Goal: Task Accomplishment & Management: Manage account settings

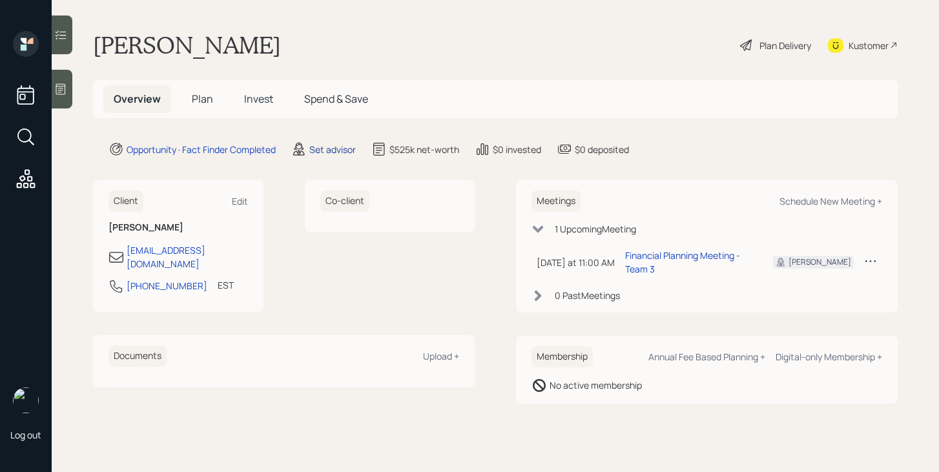
click at [346, 147] on div "Set advisor" at bounding box center [332, 150] width 46 height 14
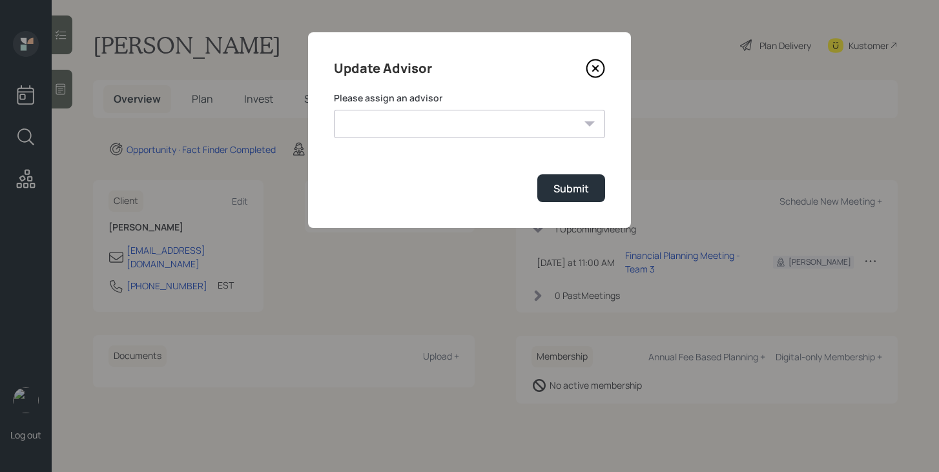
click at [440, 119] on select "[PERSON_NAME] [PERSON_NAME] End [PERSON_NAME] [PERSON_NAME] [PERSON_NAME] [PERS…" at bounding box center [469, 124] width 271 height 28
select select "bffa7908-1b2a-4c79-9bb6-f0ec9aed22d3"
click at [334, 110] on select "[PERSON_NAME] [PERSON_NAME] End [PERSON_NAME] [PERSON_NAME] [PERSON_NAME] [PERS…" at bounding box center [469, 124] width 271 height 28
click at [548, 198] on button "Submit" at bounding box center [571, 188] width 68 height 28
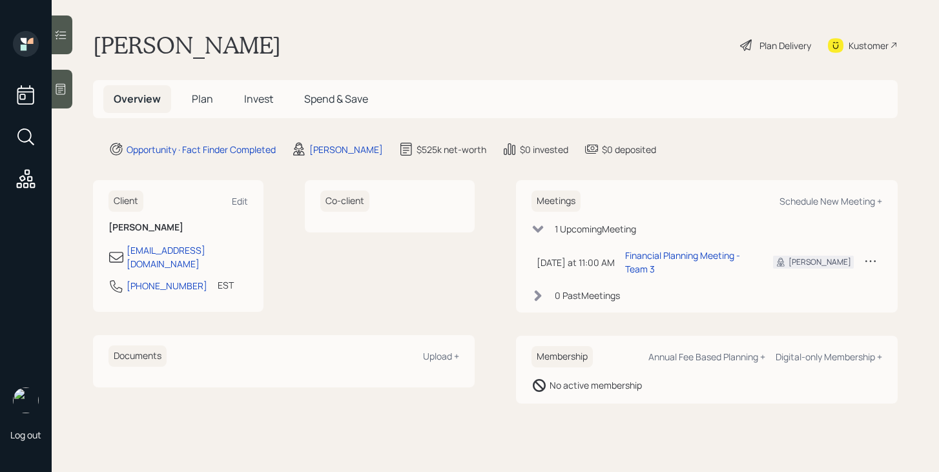
click at [196, 101] on span "Plan" at bounding box center [202, 99] width 21 height 14
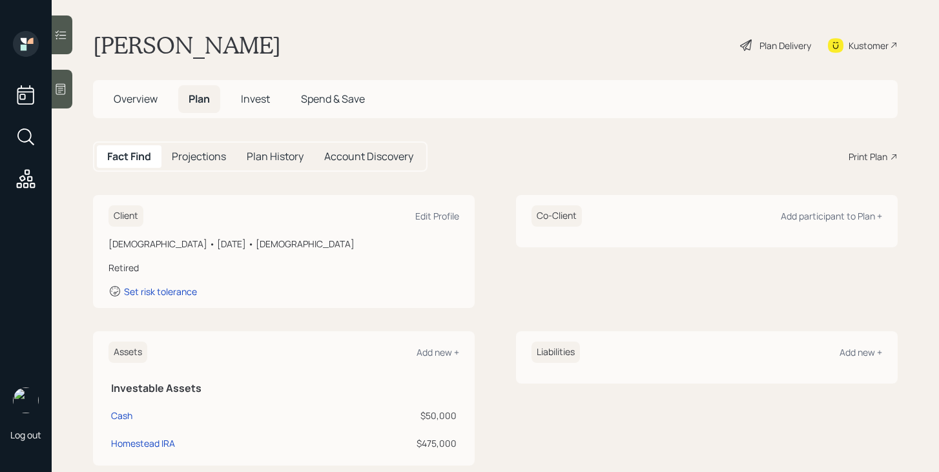
click at [759, 44] on div "Plan Delivery" at bounding box center [785, 46] width 52 height 14
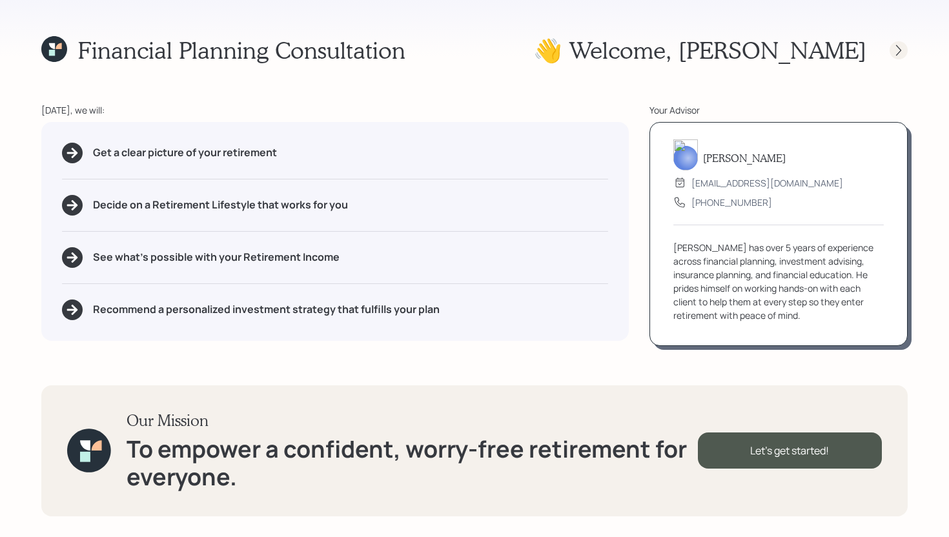
click at [903, 53] on icon at bounding box center [898, 50] width 13 height 13
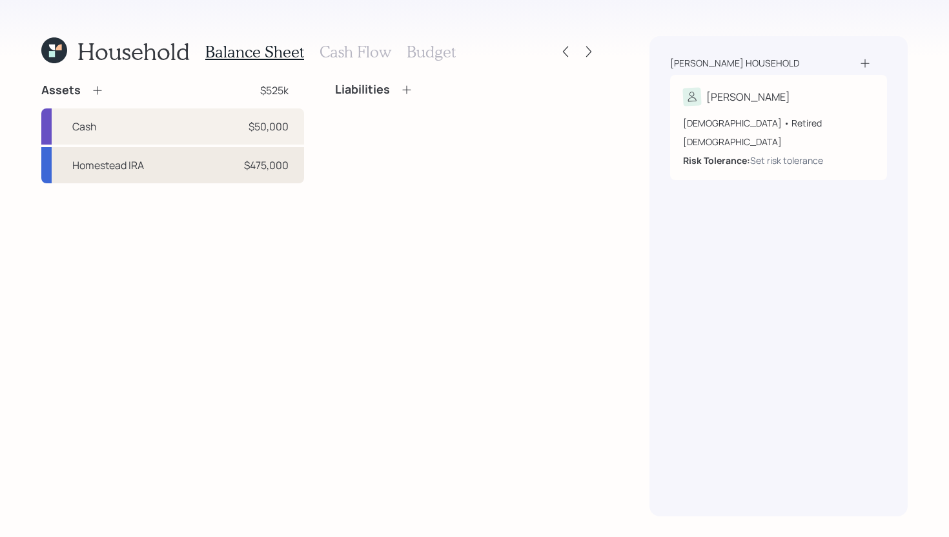
click at [159, 170] on div "Homestead IRA $475,000" at bounding box center [172, 165] width 263 height 36
select select "ira"
select select "balanced"
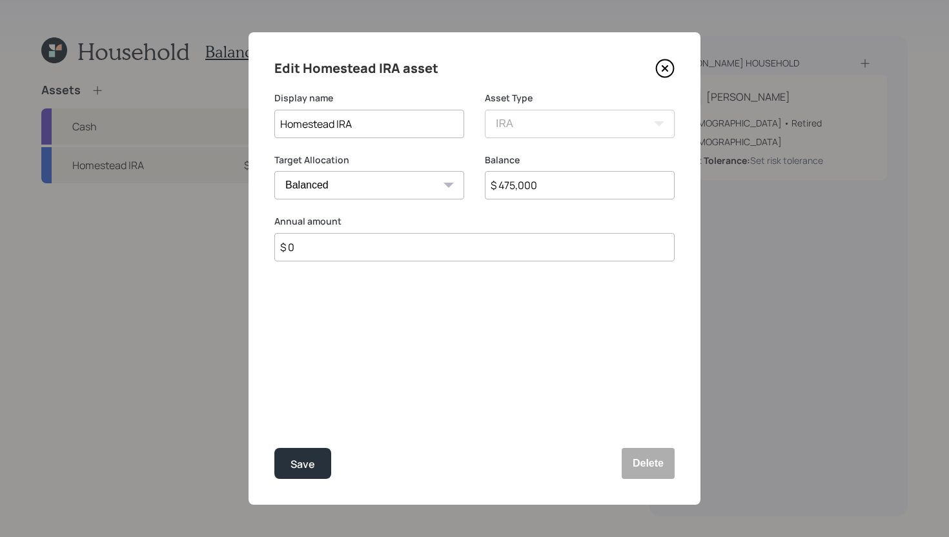
click at [547, 176] on input "$ 475,000" at bounding box center [580, 185] width 190 height 28
click at [547, 185] on input "$ 475,000" at bounding box center [580, 185] width 190 height 28
type input "$ 457,000"
click at [298, 466] on div "Save" at bounding box center [303, 464] width 25 height 17
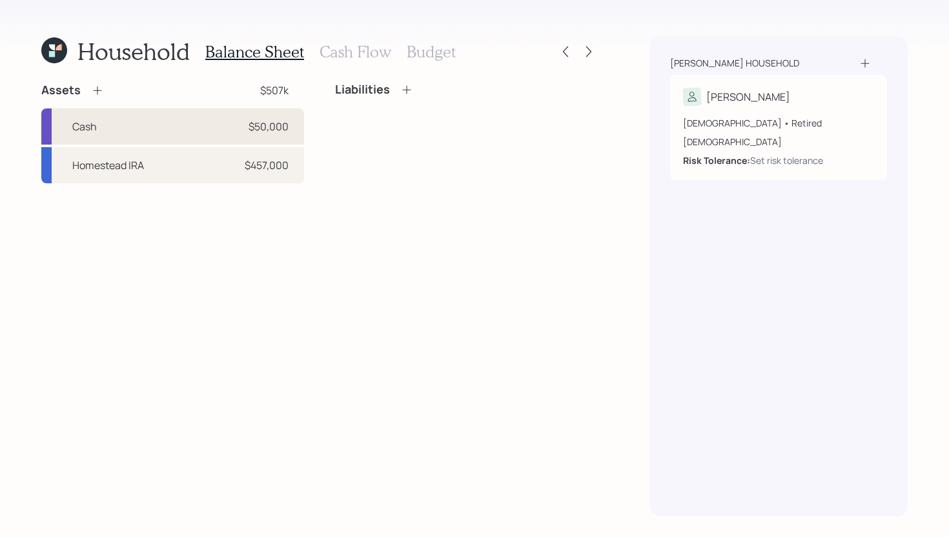
click at [194, 122] on div "Cash $50,000" at bounding box center [172, 126] width 263 height 36
select select "cash"
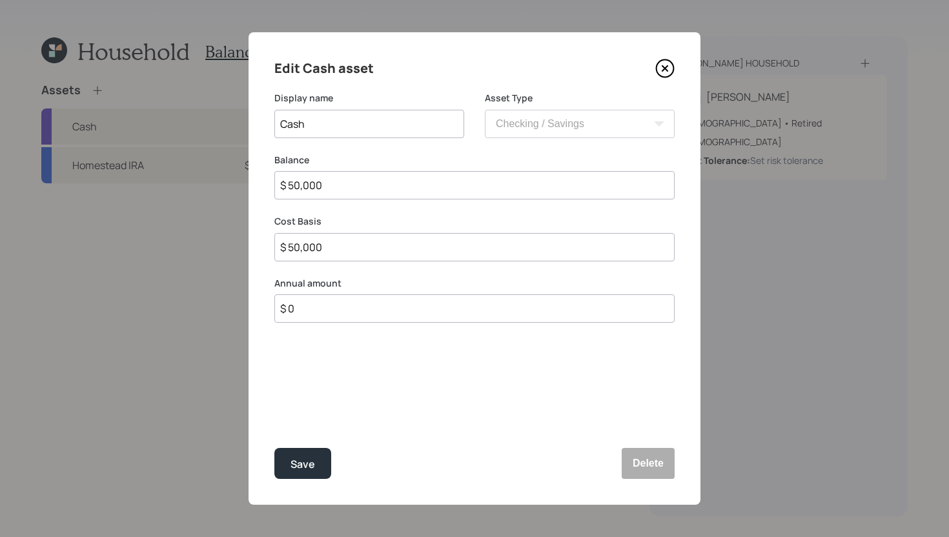
click at [333, 192] on input "$ 50,000" at bounding box center [474, 185] width 400 height 28
click at [266, 474] on div "Edit Cash asset Display name Cash Asset Type SEP [PERSON_NAME] IRA 401(k) [PERS…" at bounding box center [475, 268] width 452 height 473
click at [304, 460] on div "Save" at bounding box center [303, 464] width 25 height 17
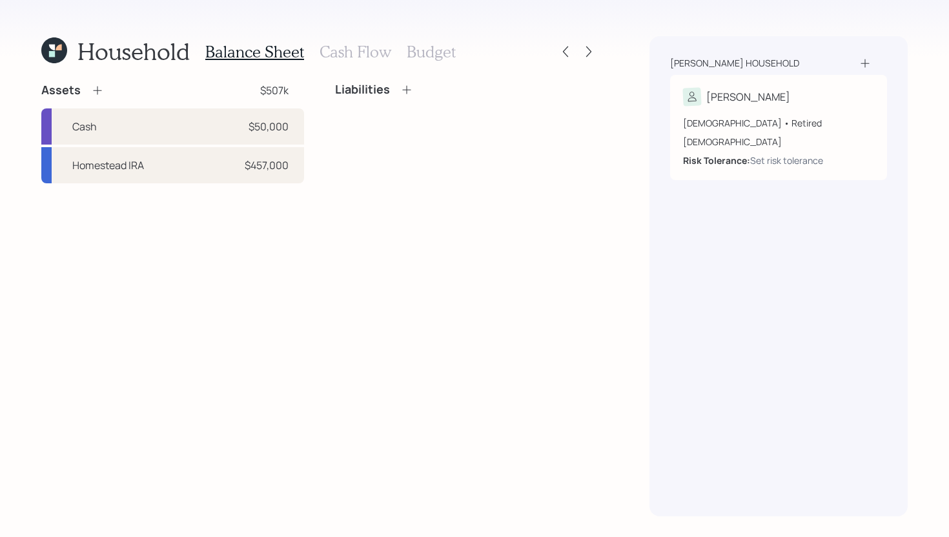
click at [92, 91] on icon at bounding box center [97, 90] width 13 height 13
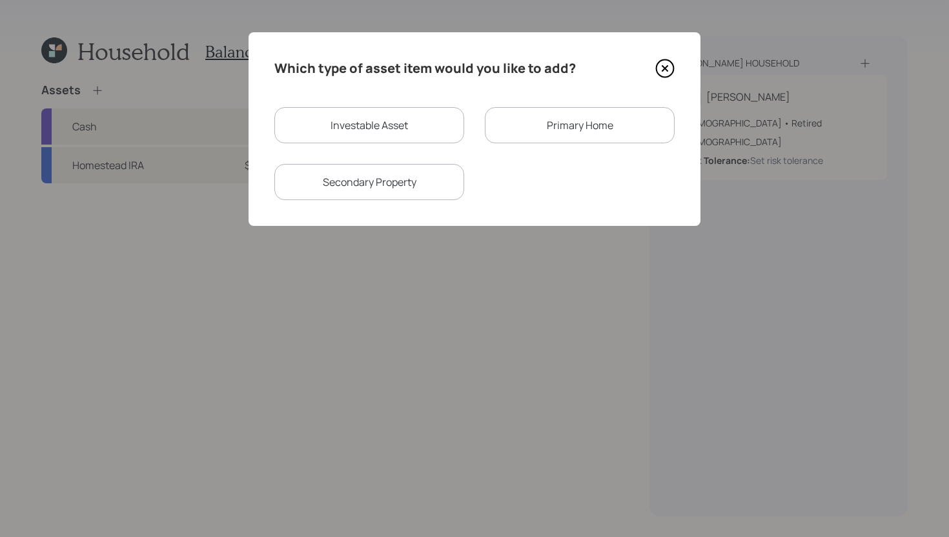
click at [355, 129] on div "Investable Asset" at bounding box center [369, 125] width 190 height 36
select select "taxable"
select select "balanced"
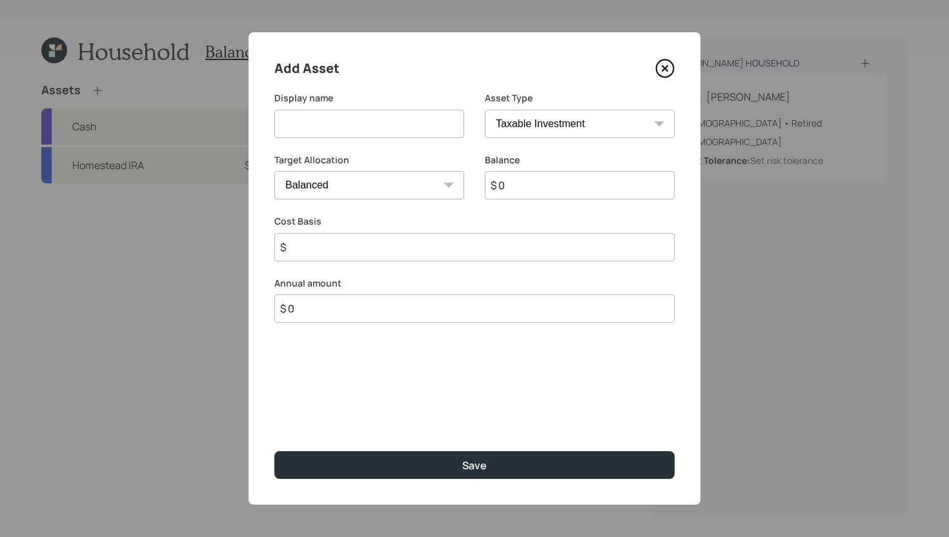
click at [359, 122] on input at bounding box center [369, 124] width 190 height 28
type input "P"
click at [421, 124] on input "Proceeds form the Sale of ths home" at bounding box center [369, 124] width 190 height 28
click at [561, 119] on select "SEP [PERSON_NAME] IRA 401(k) [PERSON_NAME] 401(k) 403(b) [PERSON_NAME] 403(b) 4…" at bounding box center [580, 124] width 190 height 28
click at [485, 110] on select "SEP [PERSON_NAME] IRA 401(k) [PERSON_NAME] 401(k) 403(b) [PERSON_NAME] 403(b) 4…" at bounding box center [580, 124] width 190 height 28
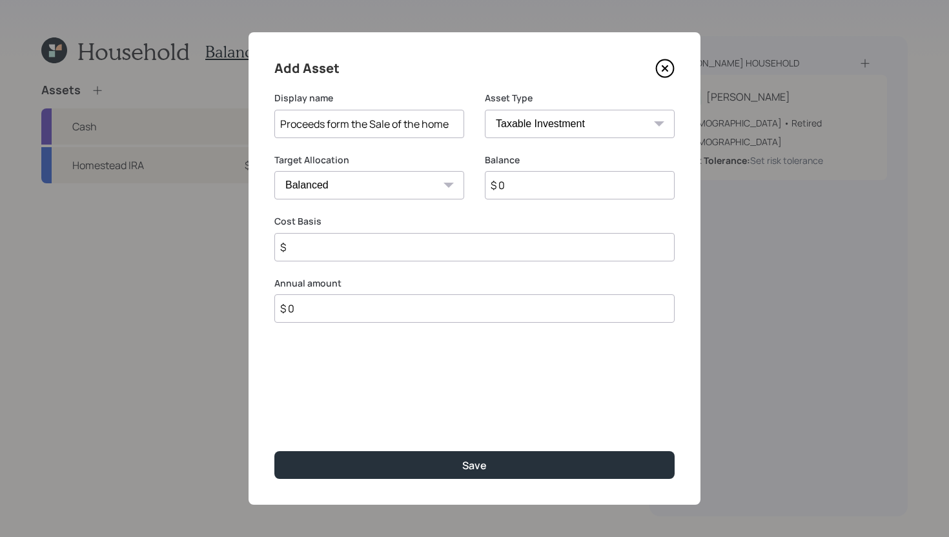
drag, startPoint x: 451, startPoint y: 125, endPoint x: 425, endPoint y: 125, distance: 25.8
click at [425, 125] on input "Proceeds form the Sale of the home" at bounding box center [369, 124] width 190 height 28
type input "Proceeds form the Sale of the rental"
click at [528, 184] on input "$ 0" at bounding box center [580, 185] width 190 height 28
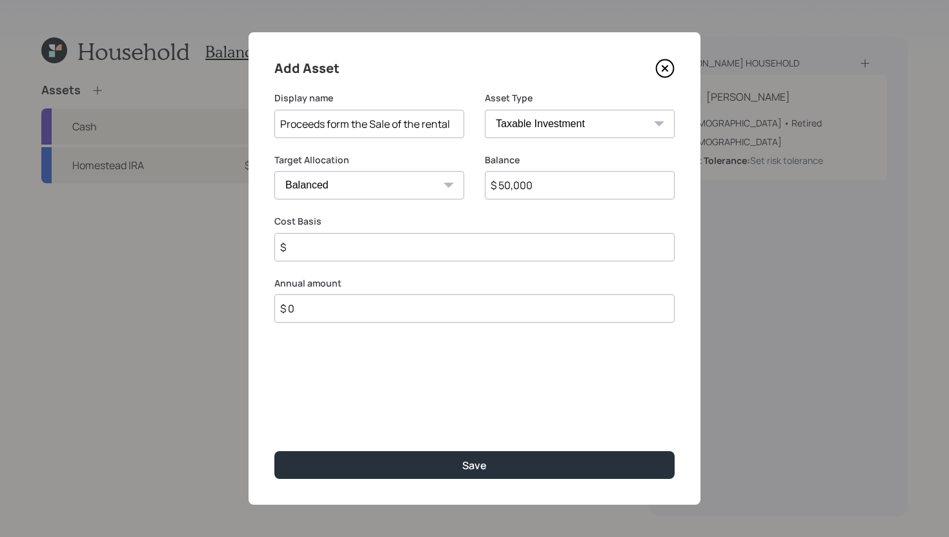
type input "$ 50,000"
click at [485, 247] on input "$" at bounding box center [474, 247] width 400 height 28
click at [548, 121] on select "SEP [PERSON_NAME] IRA 401(k) [PERSON_NAME] 401(k) 403(b) [PERSON_NAME] 403(b) 4…" at bounding box center [580, 124] width 190 height 28
click at [391, 234] on input "$" at bounding box center [474, 247] width 400 height 28
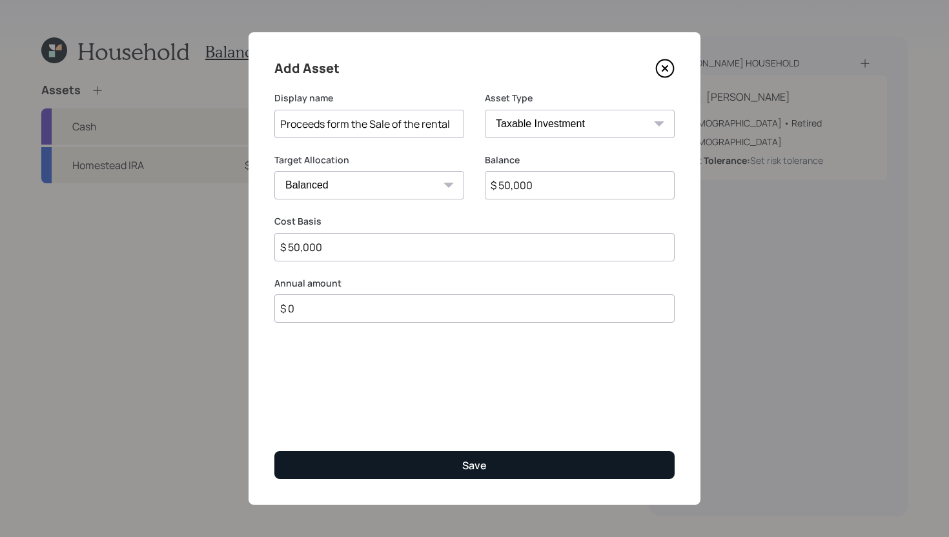
type input "$ 50,000"
click at [400, 455] on button "Save" at bounding box center [474, 465] width 400 height 28
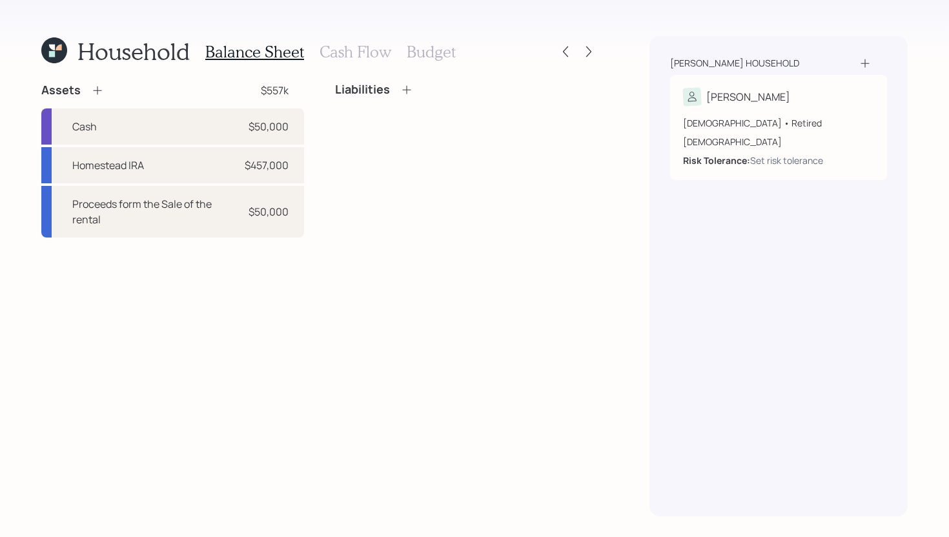
click at [96, 90] on icon at bounding box center [97, 91] width 8 height 8
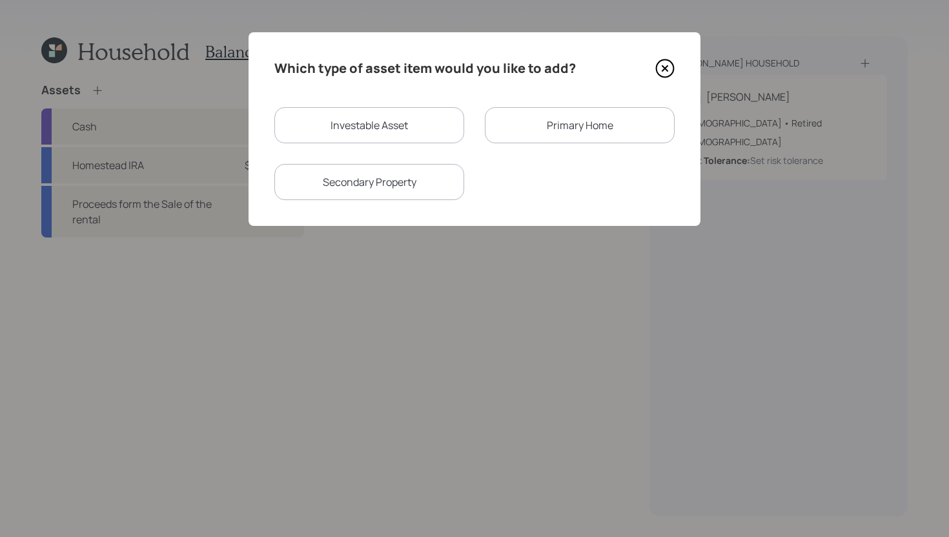
click at [537, 134] on div "Primary Home" at bounding box center [580, 125] width 190 height 36
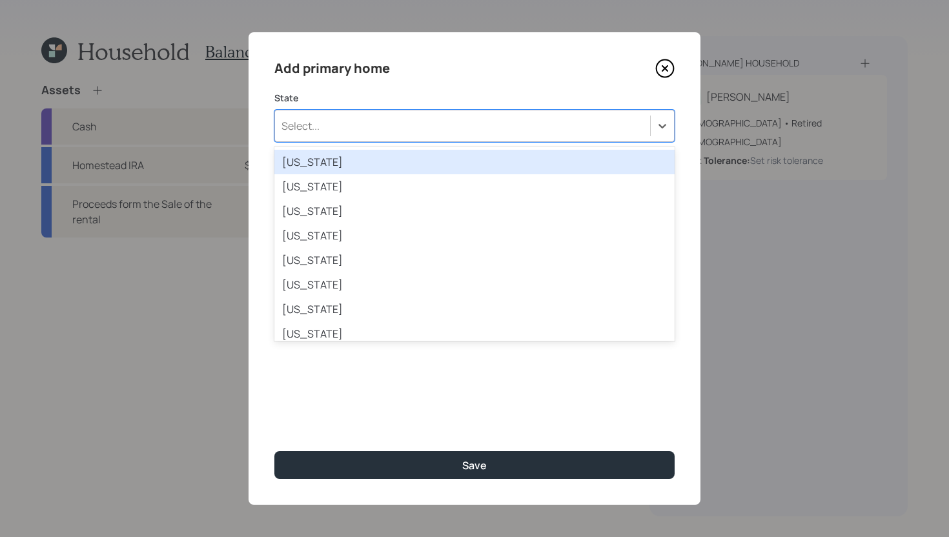
click at [480, 119] on div "Select..." at bounding box center [462, 126] width 375 height 22
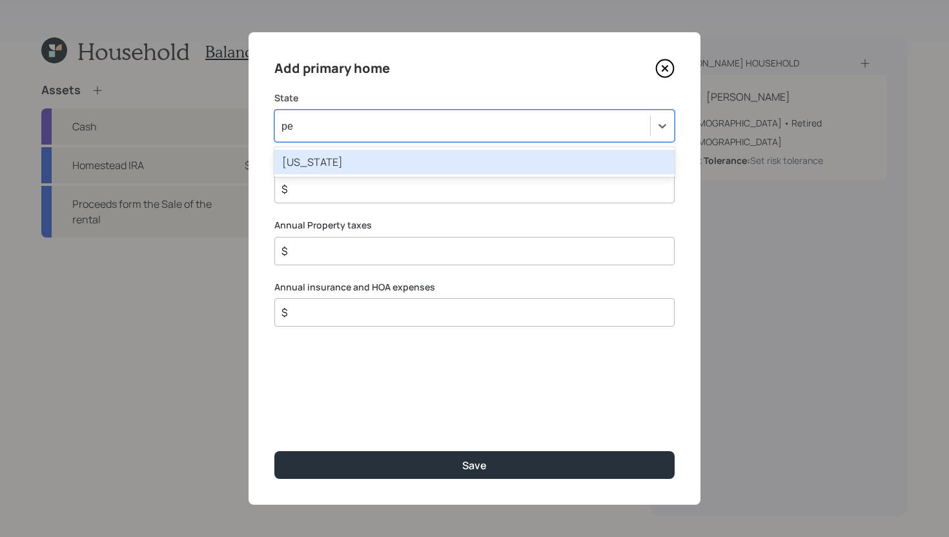
type input "pen"
click at [468, 154] on div "[US_STATE]" at bounding box center [474, 162] width 400 height 25
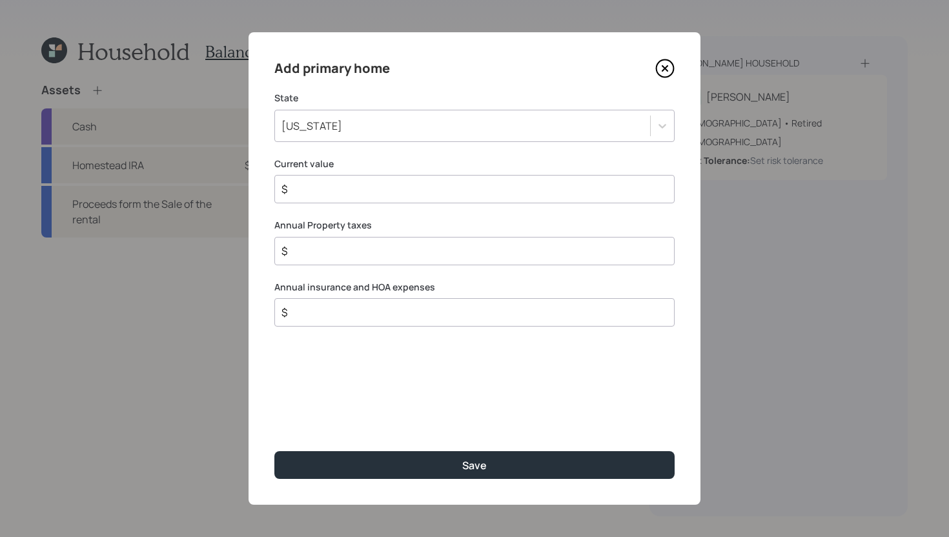
click at [435, 197] on input "$" at bounding box center [469, 188] width 378 height 15
type input "$ 75,000"
click at [419, 262] on div "$" at bounding box center [474, 251] width 400 height 28
click at [330, 188] on input "$ 75,000" at bounding box center [469, 188] width 378 height 15
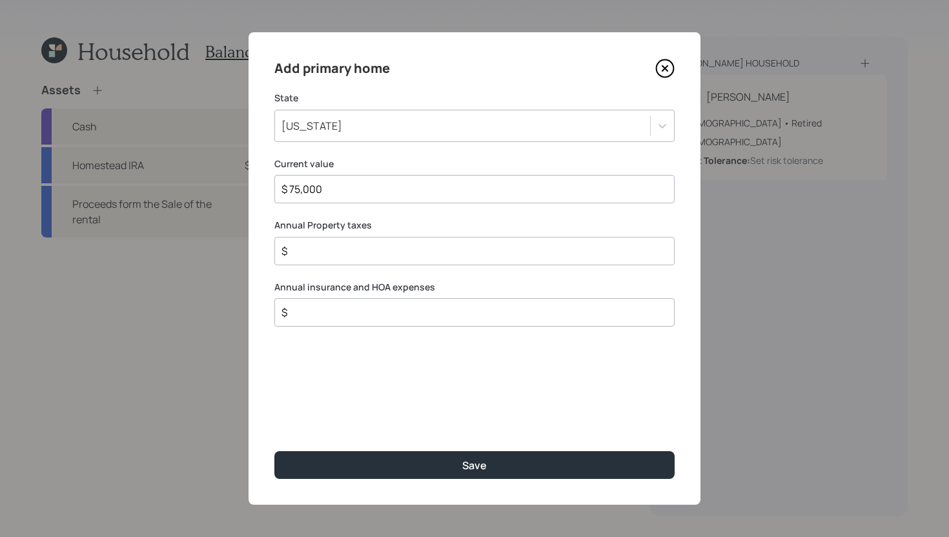
click at [330, 188] on input "$ 75,000" at bounding box center [469, 188] width 378 height 15
click at [328, 256] on input "$" at bounding box center [469, 250] width 378 height 15
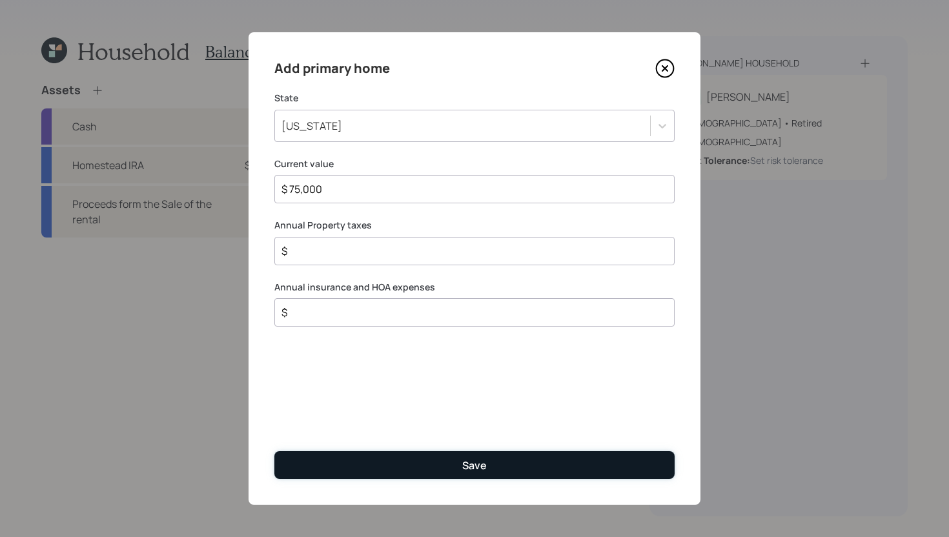
click at [359, 460] on button "Save" at bounding box center [474, 465] width 400 height 28
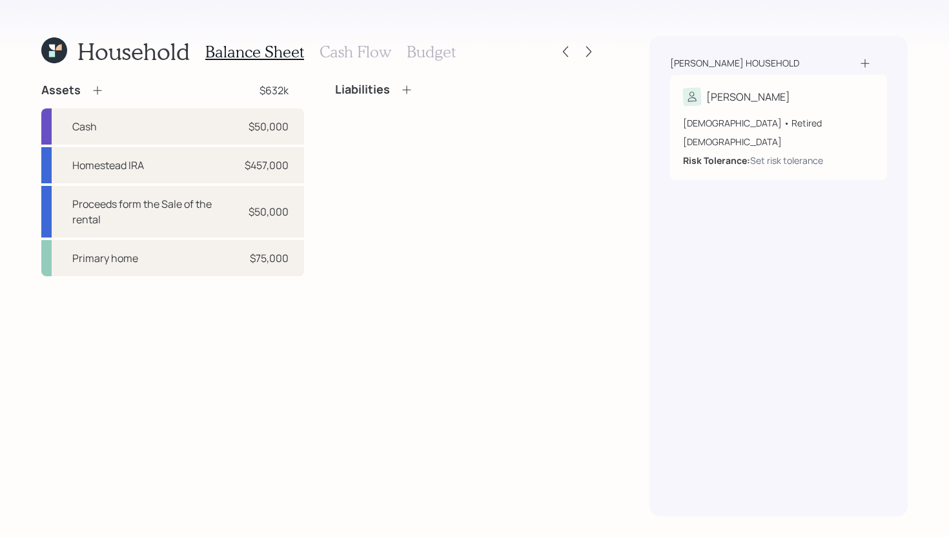
click at [325, 44] on h3 "Cash Flow" at bounding box center [356, 52] width 72 height 19
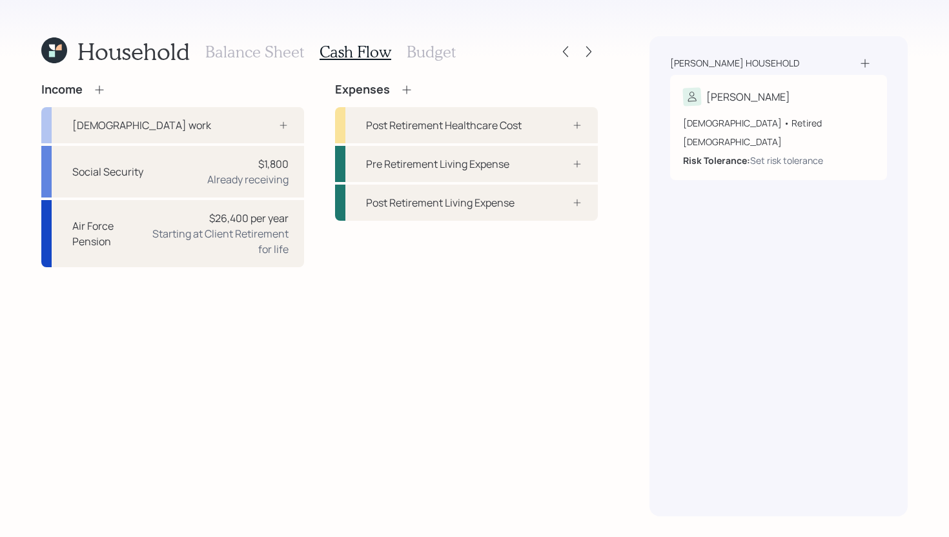
click at [98, 88] on icon at bounding box center [99, 89] width 13 height 13
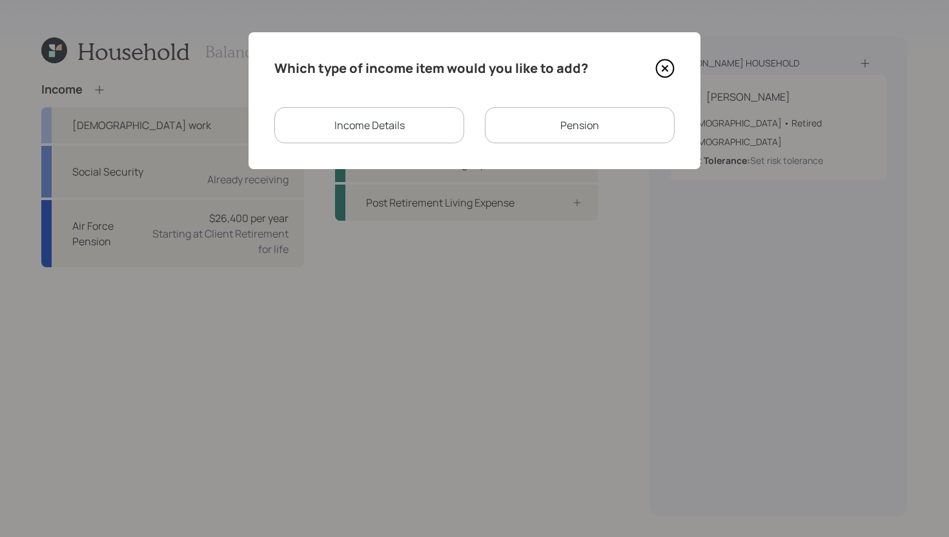
click at [402, 131] on div "Income Details" at bounding box center [369, 125] width 190 height 36
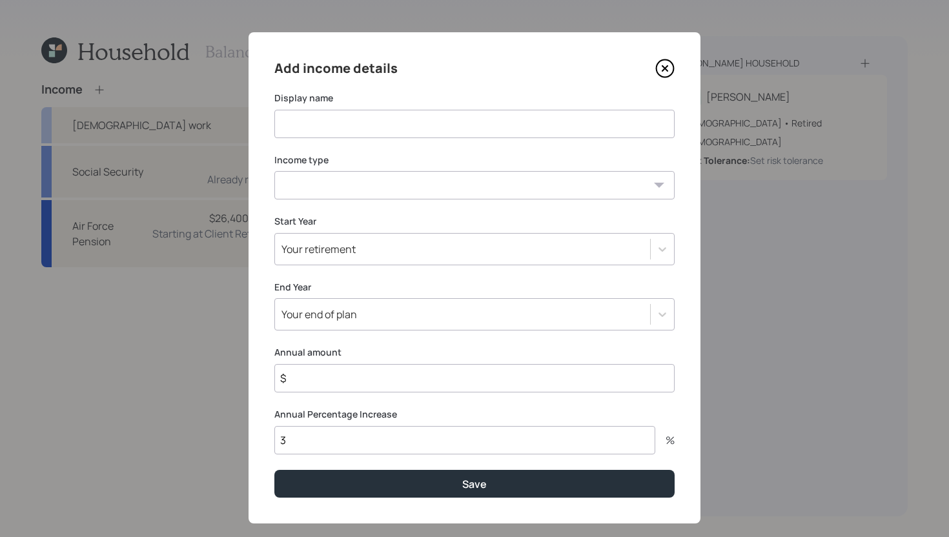
click at [402, 131] on input at bounding box center [474, 124] width 400 height 28
type input "Rental Income"
click at [399, 386] on input "$" at bounding box center [474, 378] width 400 height 28
type input "$ 60,000"
click at [331, 440] on input "3" at bounding box center [464, 440] width 381 height 28
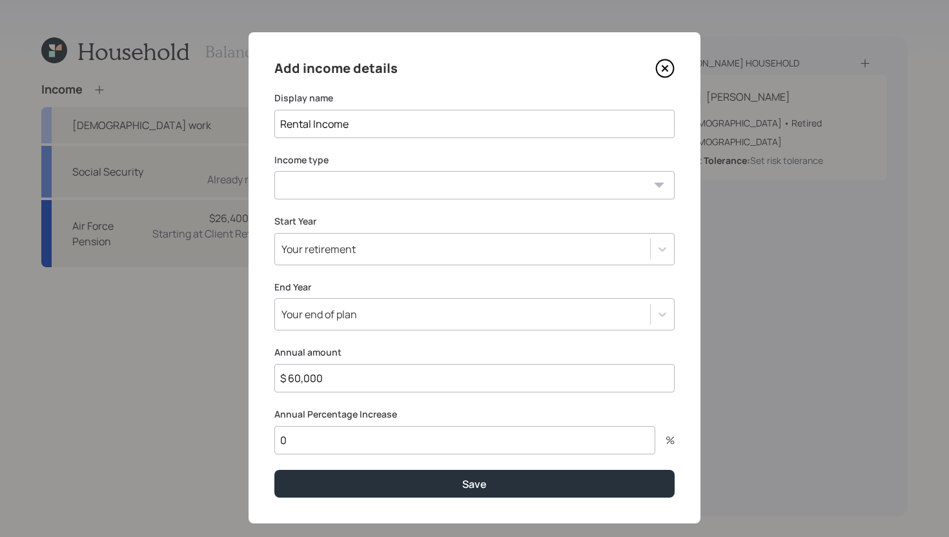
type input "0"
click at [373, 256] on div "Your retirement" at bounding box center [462, 249] width 375 height 22
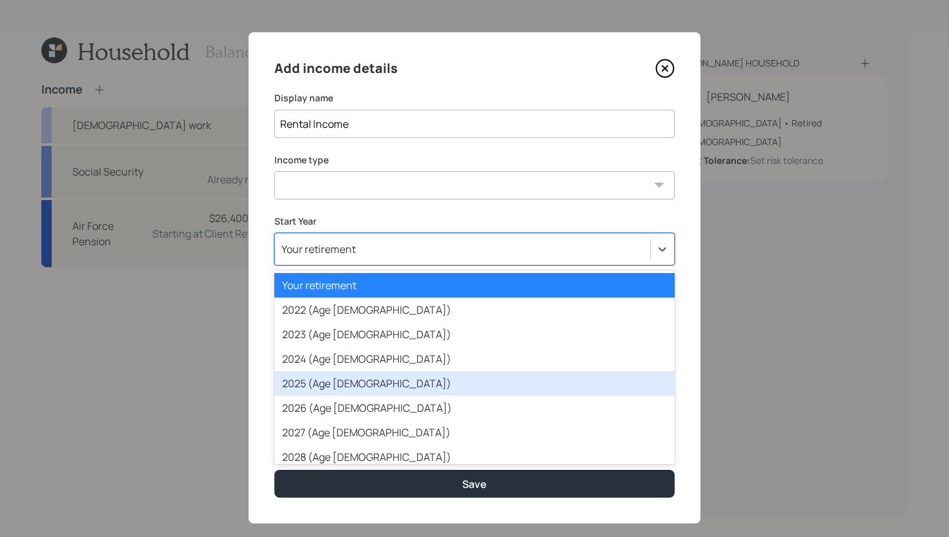
click at [336, 378] on div "2025 (Age [DEMOGRAPHIC_DATA])" at bounding box center [474, 383] width 400 height 25
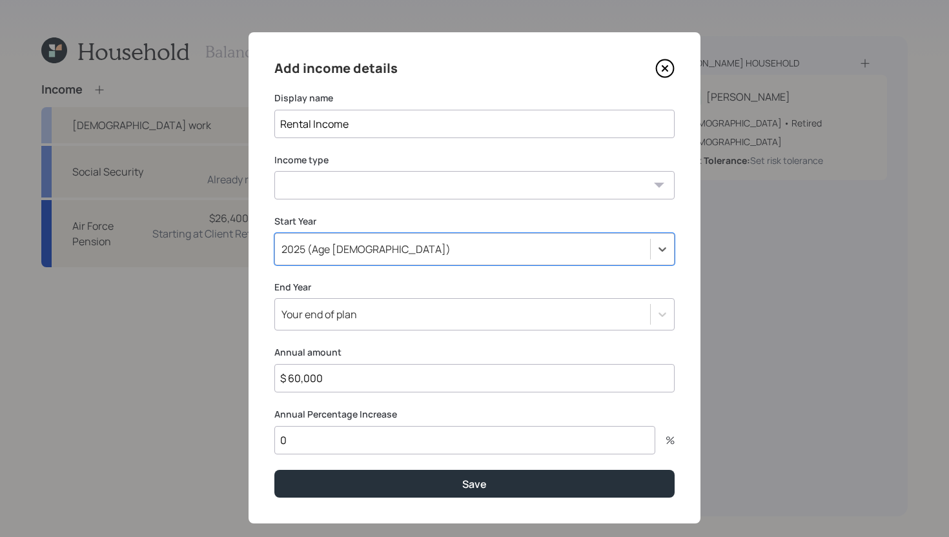
click at [349, 191] on select "[DEMOGRAPHIC_DATA] work [DEMOGRAPHIC_DATA] work Self employment Other" at bounding box center [474, 185] width 400 height 28
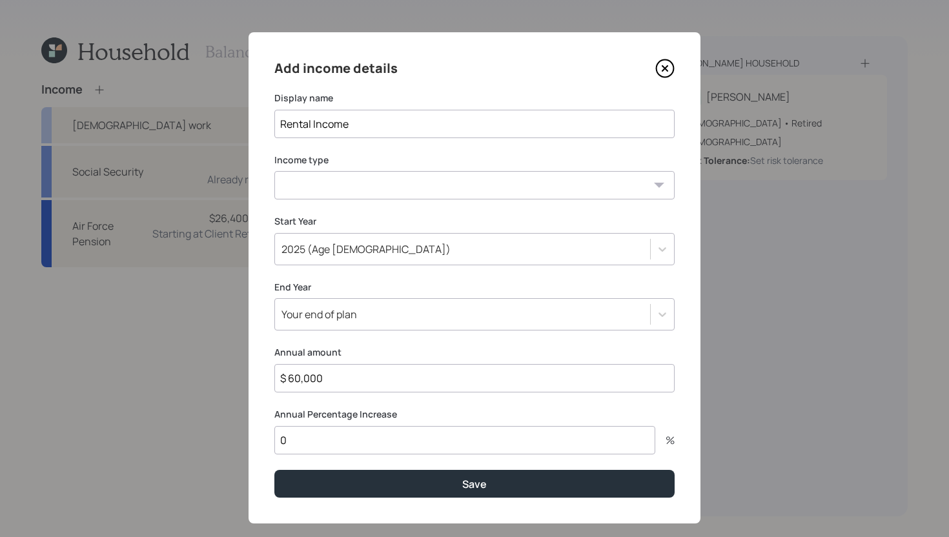
select select "other"
click at [274, 171] on select "[DEMOGRAPHIC_DATA] work [DEMOGRAPHIC_DATA] work Self employment Other" at bounding box center [474, 185] width 400 height 28
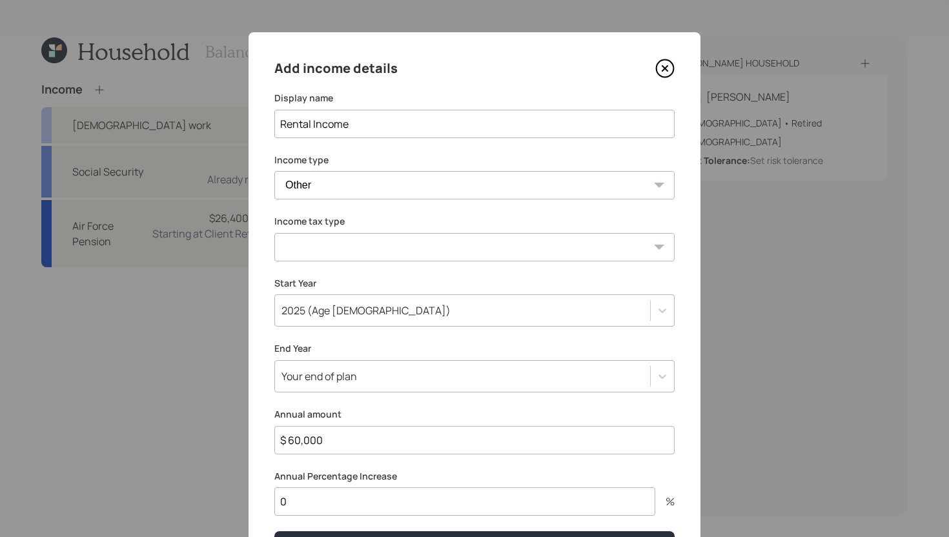
click at [336, 240] on select "Tax-free Earned Self Employment Alimony Royalties Pension / Annuity Interest Di…" at bounding box center [474, 247] width 400 height 28
select select "earned"
click at [274, 233] on select "Tax-free Earned Self Employment Alimony Royalties Pension / Annuity Interest Di…" at bounding box center [474, 247] width 400 height 28
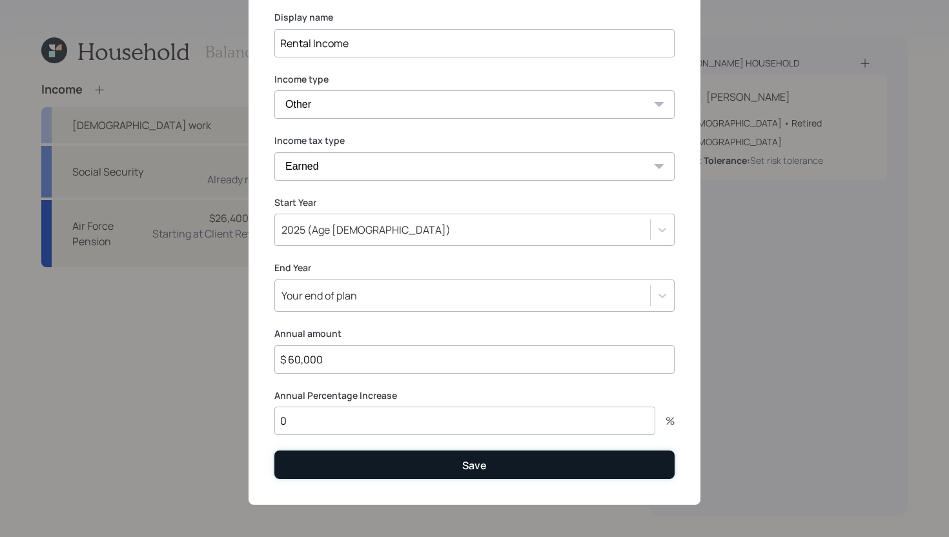
click at [380, 469] on button "Save" at bounding box center [474, 465] width 400 height 28
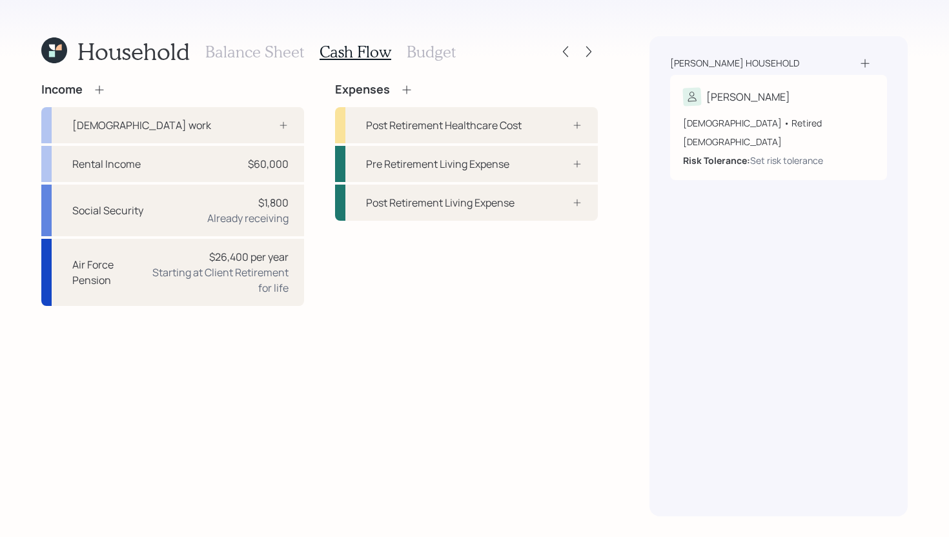
click at [280, 53] on h3 "Balance Sheet" at bounding box center [254, 52] width 99 height 19
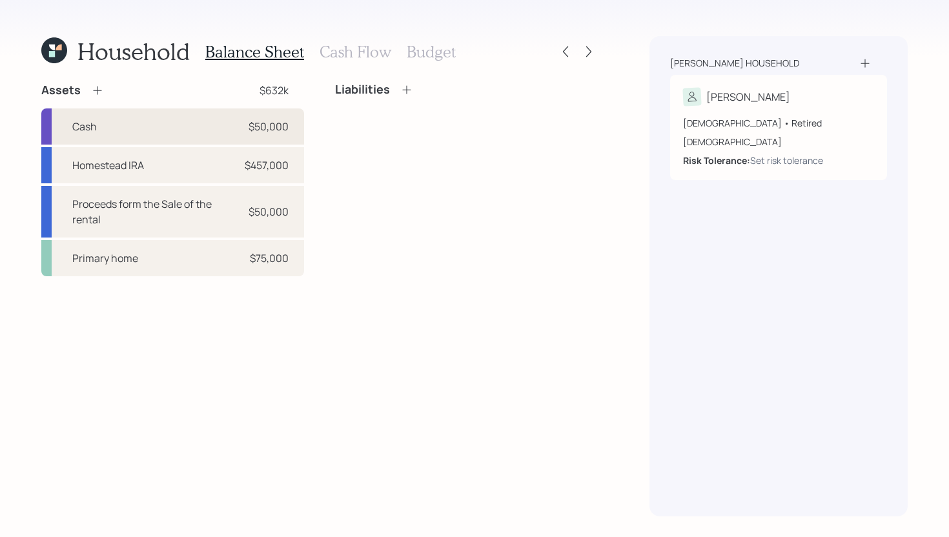
click at [187, 130] on div "Cash $50,000" at bounding box center [172, 126] width 263 height 36
select select "cash"
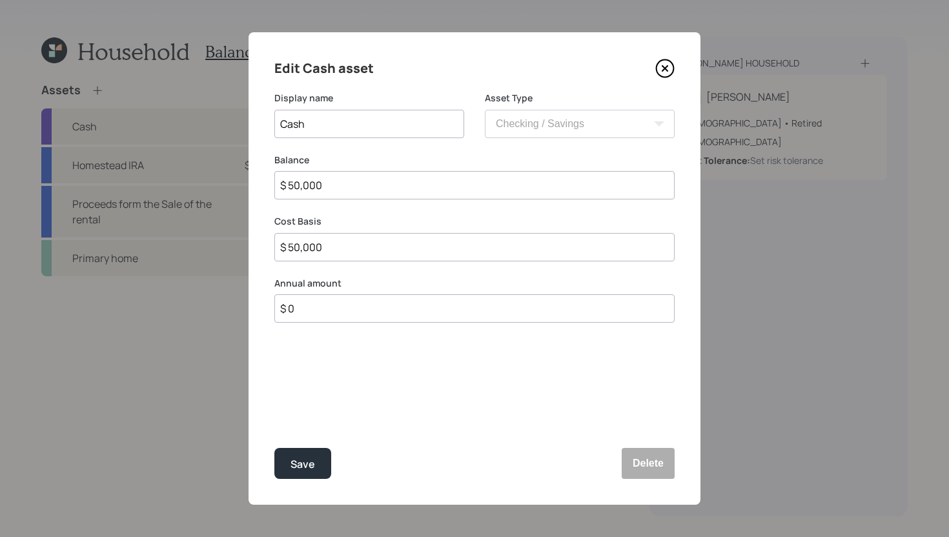
click at [330, 316] on input "$ 0" at bounding box center [474, 308] width 400 height 28
type input "$ 5,000"
click at [449, 369] on icon at bounding box center [452, 372] width 13 height 13
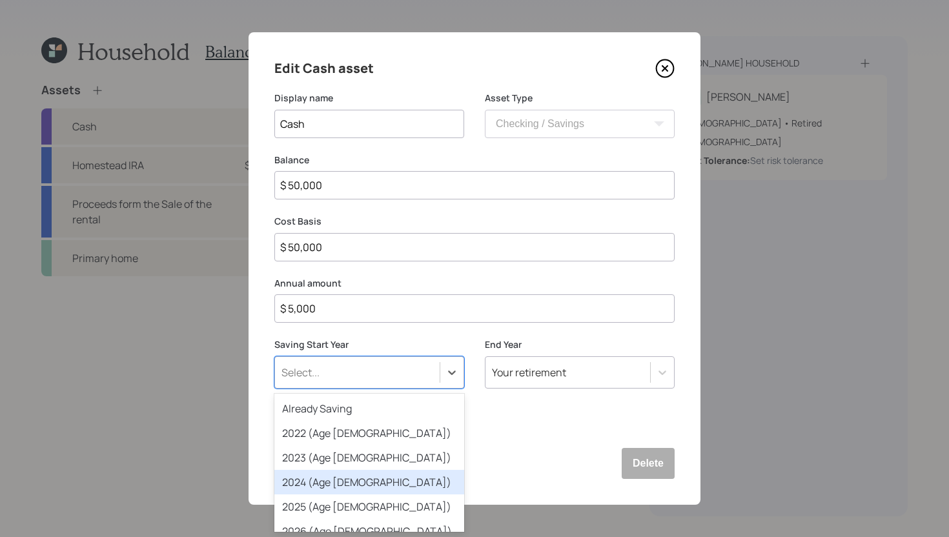
click at [372, 475] on div "2024 (Age [DEMOGRAPHIC_DATA])" at bounding box center [369, 482] width 190 height 25
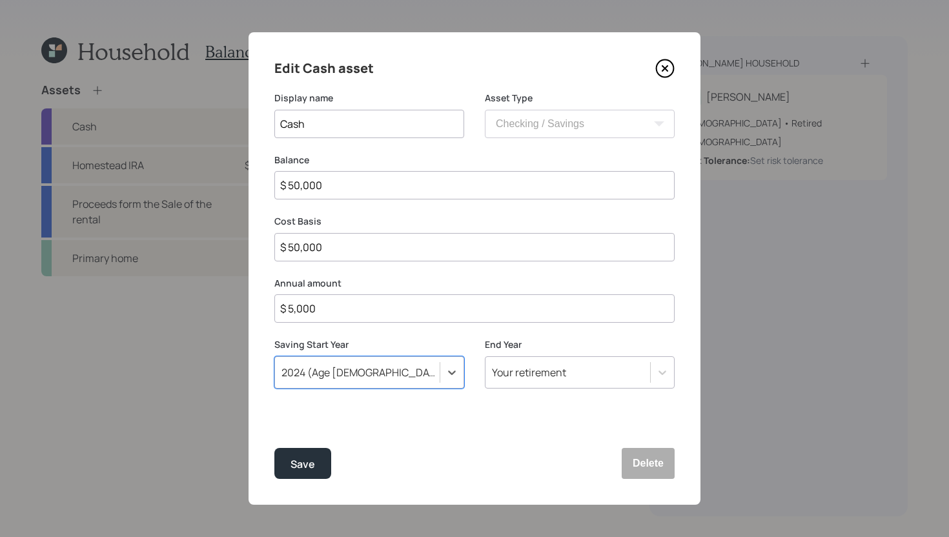
click at [552, 367] on div "Your retirement" at bounding box center [529, 373] width 74 height 14
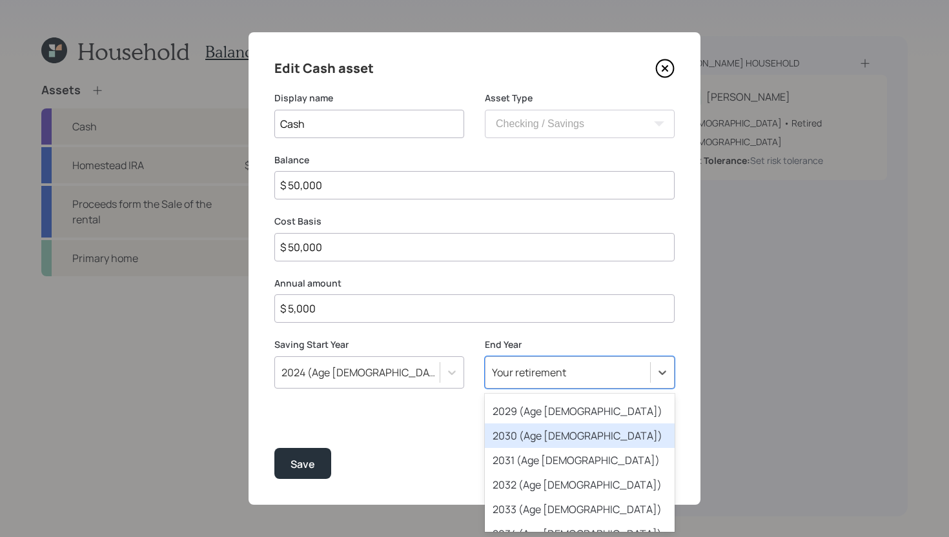
scroll to position [193, 0]
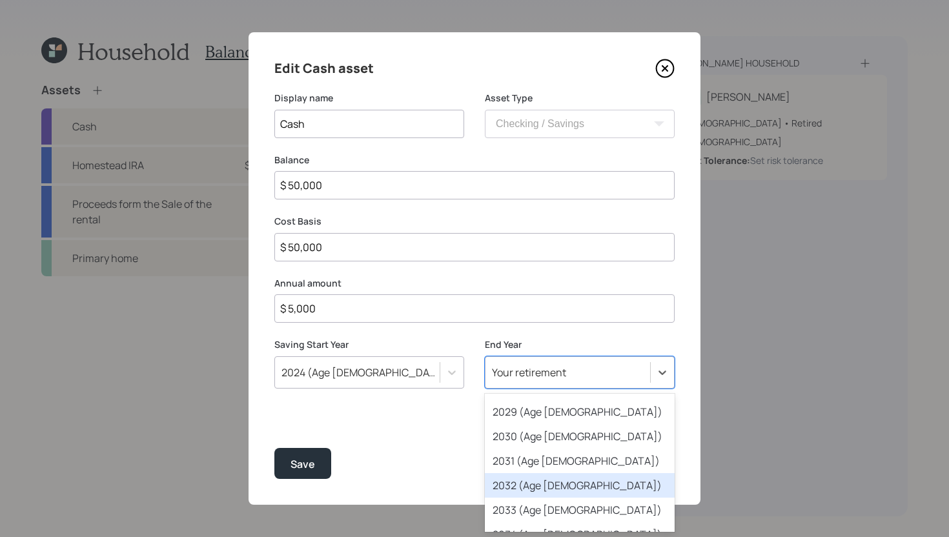
click at [540, 483] on div "2032 (Age [DEMOGRAPHIC_DATA])" at bounding box center [580, 485] width 190 height 25
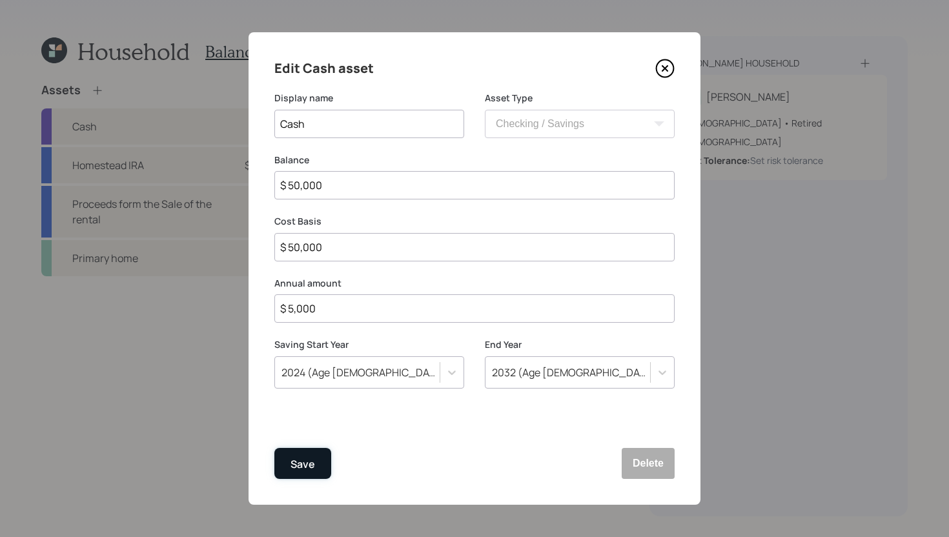
click at [325, 468] on button "Save" at bounding box center [302, 463] width 57 height 31
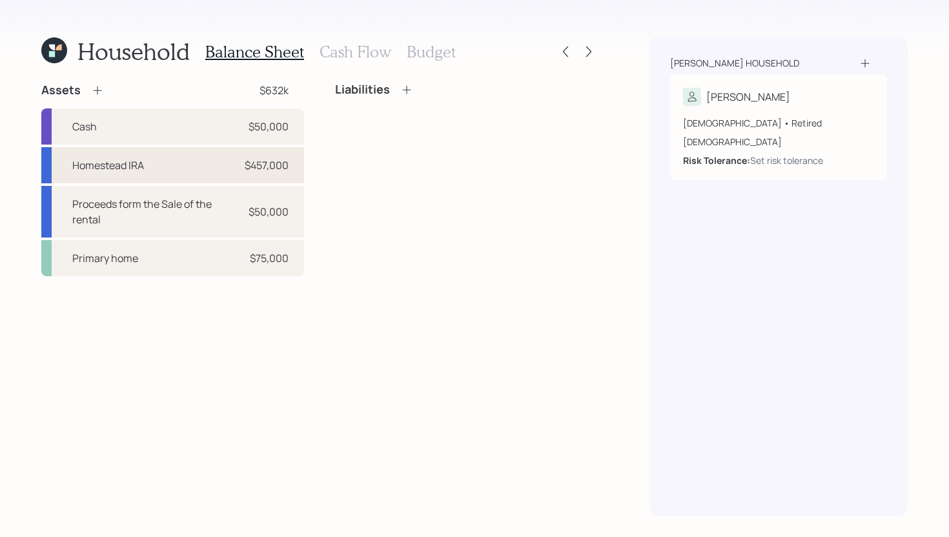
click at [185, 149] on div "Homestead IRA $457,000" at bounding box center [172, 165] width 263 height 36
select select "ira"
select select "balanced"
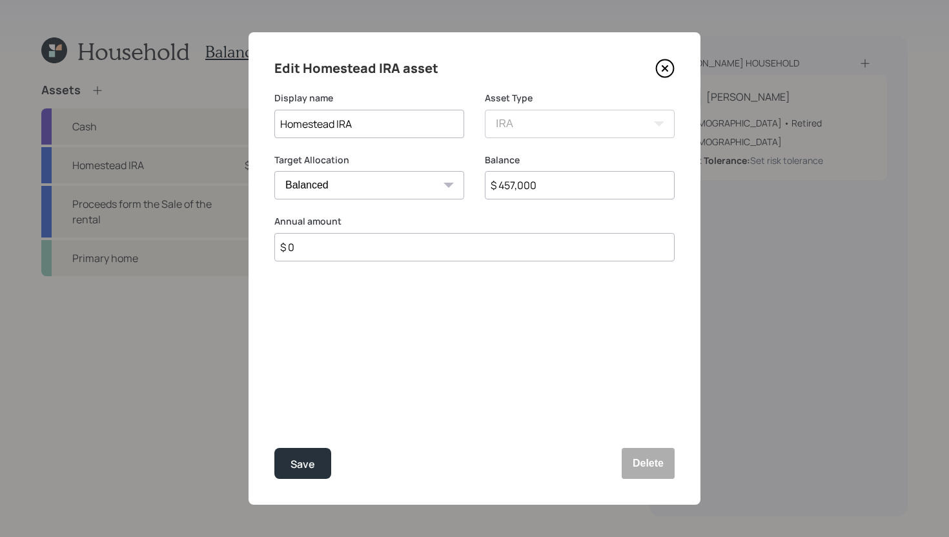
click at [672, 74] on icon at bounding box center [665, 68] width 17 height 17
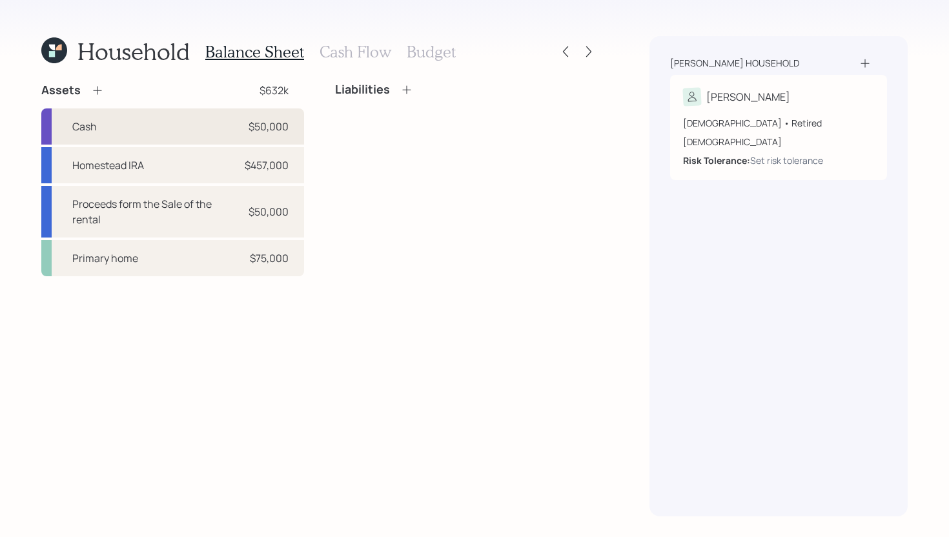
click at [189, 118] on div "Cash $50,000" at bounding box center [172, 126] width 263 height 36
select select "cash"
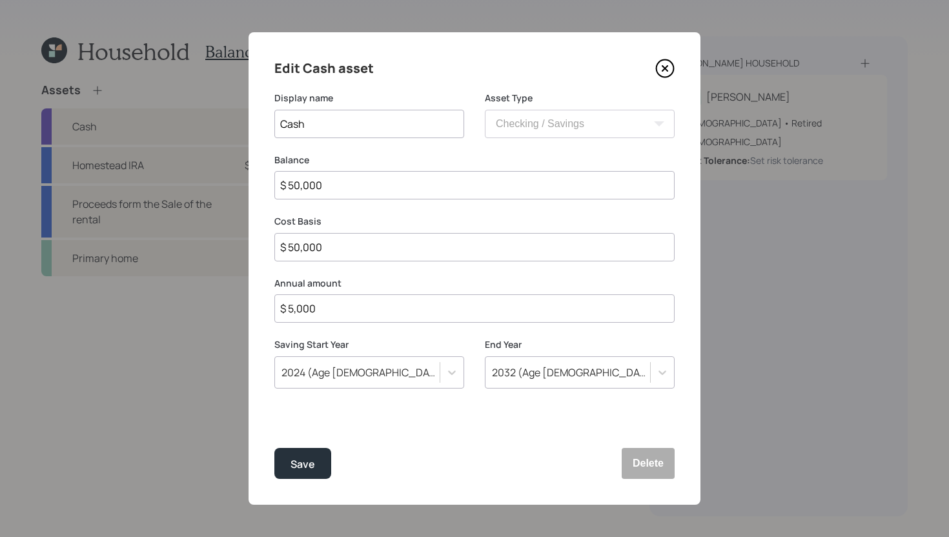
click at [340, 307] on input "$ 5,000" at bounding box center [474, 308] width 400 height 28
type input "$ 60,000"
click at [311, 462] on div "Save" at bounding box center [303, 464] width 25 height 17
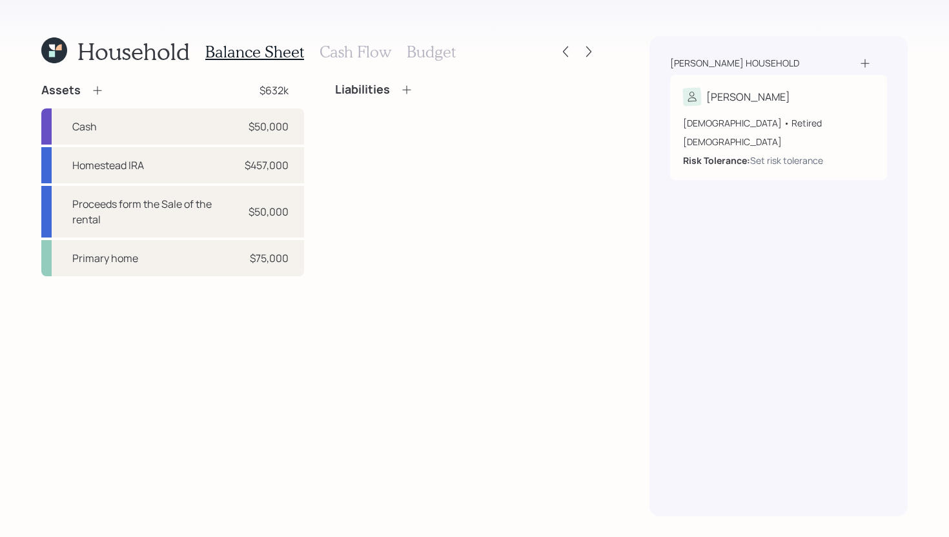
click at [342, 63] on div "Balance Sheet Cash Flow Budget" at bounding box center [330, 51] width 251 height 31
click at [346, 53] on h3 "Cash Flow" at bounding box center [356, 52] width 72 height 19
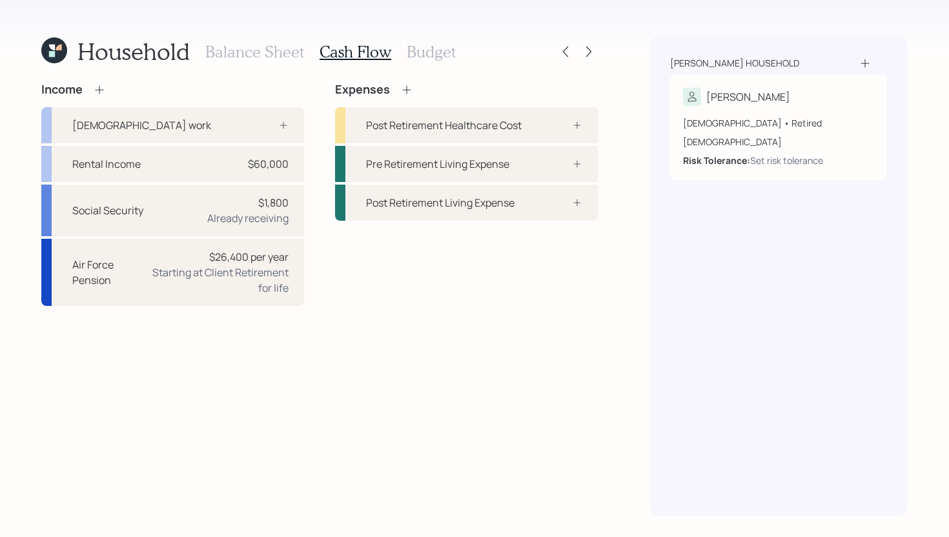
click at [435, 59] on h3 "Budget" at bounding box center [431, 52] width 49 height 19
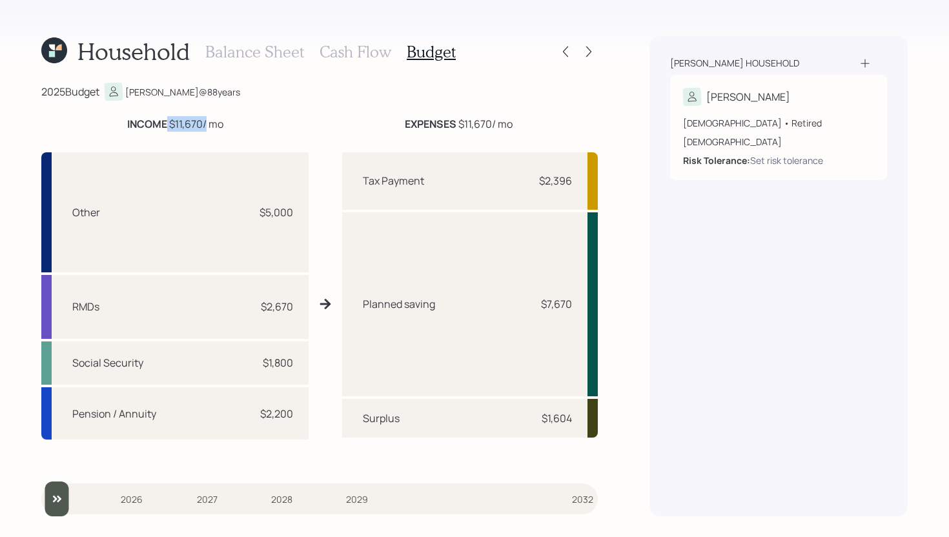
drag, startPoint x: 165, startPoint y: 121, endPoint x: 206, endPoint y: 123, distance: 41.4
click at [206, 123] on div "INCOME $11,670 / mo" at bounding box center [175, 123] width 96 height 15
drag, startPoint x: 256, startPoint y: 209, endPoint x: 321, endPoint y: 207, distance: 65.3
click at [321, 207] on div "Other $5,000 RMDs $2,670 Social Security $1,800 Pension / Annuity $2,200 Tax Pa…" at bounding box center [319, 304] width 557 height 324
drag, startPoint x: 255, startPoint y: 361, endPoint x: 294, endPoint y: 364, distance: 38.9
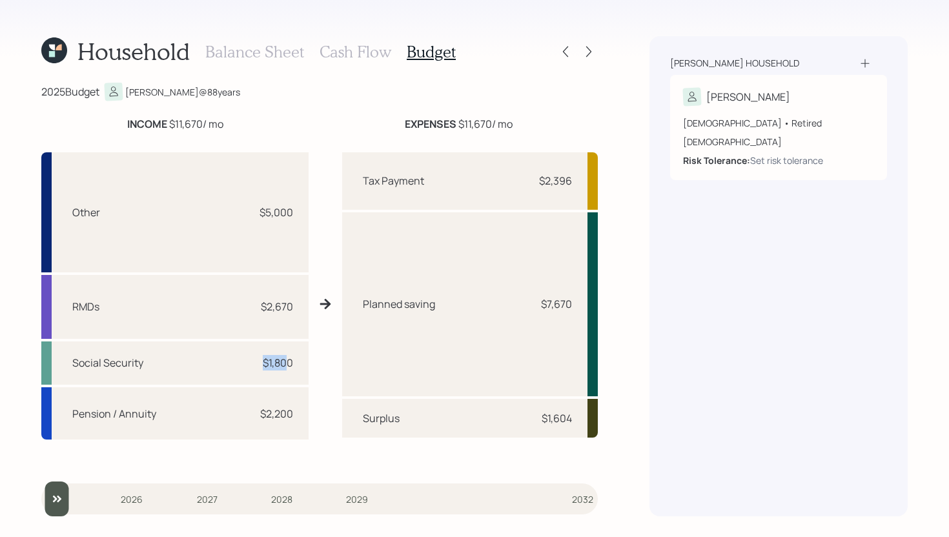
click at [294, 364] on div "Social Security $1,800" at bounding box center [174, 363] width 267 height 43
drag, startPoint x: 257, startPoint y: 417, endPoint x: 304, endPoint y: 417, distance: 47.1
click at [304, 417] on div "Pension / Annuity $2,200" at bounding box center [174, 413] width 267 height 53
click at [313, 388] on div "Other $5,000 RMDs $2,670 Social Security $1,800 Pension / Annuity $2,200 Tax Pa…" at bounding box center [319, 304] width 557 height 324
drag, startPoint x: 169, startPoint y: 123, endPoint x: 209, endPoint y: 122, distance: 40.0
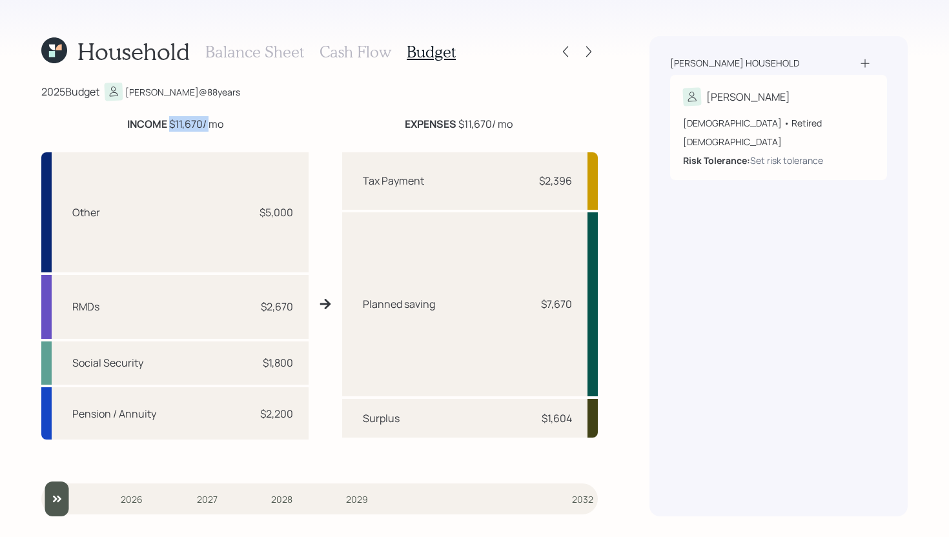
click at [209, 122] on div "INCOME $11,670 / mo" at bounding box center [175, 123] width 96 height 15
click at [359, 55] on h3 "Cash Flow" at bounding box center [356, 52] width 72 height 19
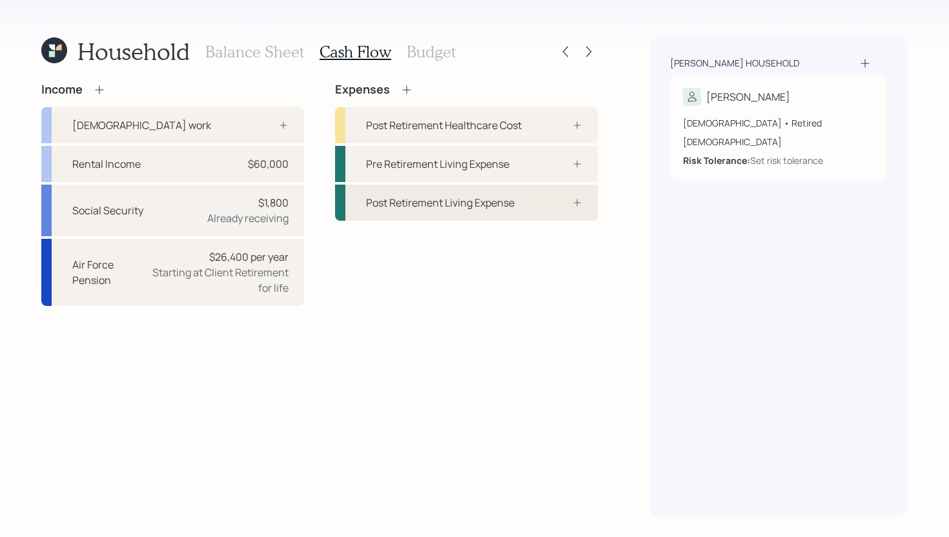
click at [515, 197] on div "Post Retirement Living Expense" at bounding box center [440, 202] width 149 height 15
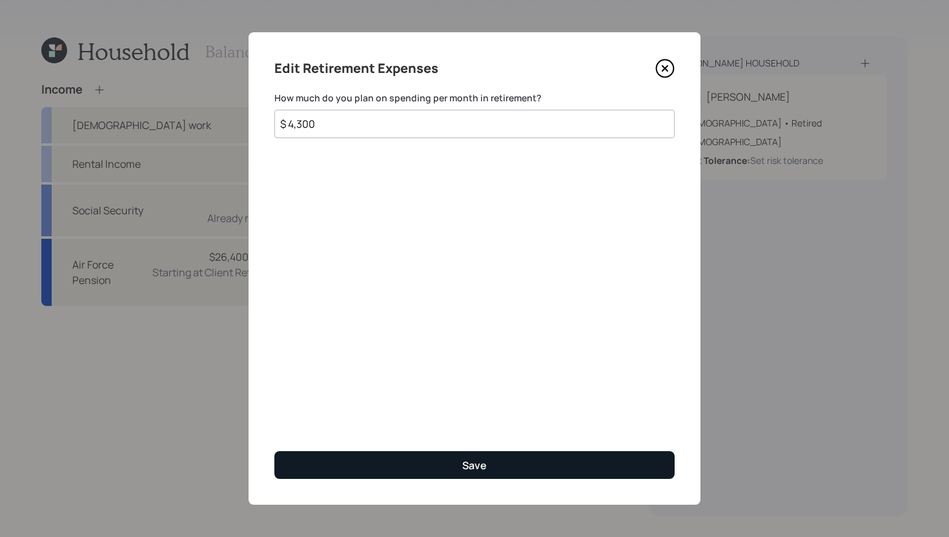
type input "$ 4,300"
click at [486, 471] on div "Save" at bounding box center [474, 466] width 25 height 14
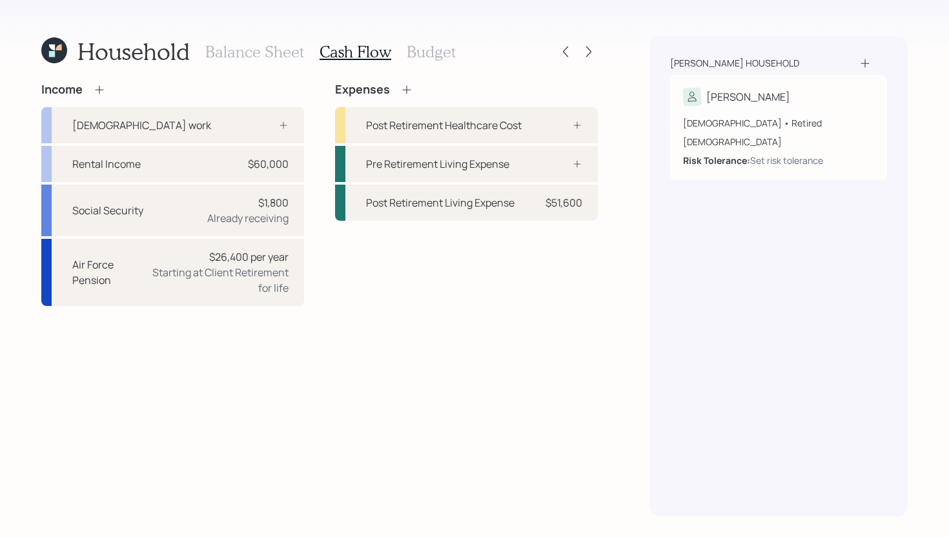
click at [407, 90] on icon at bounding box center [406, 89] width 13 height 13
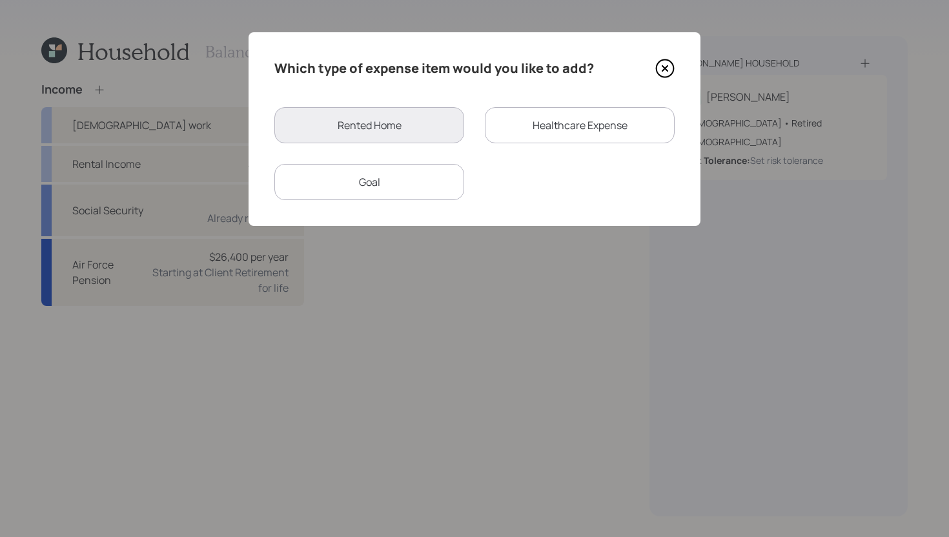
click at [414, 183] on div "Goal" at bounding box center [369, 182] width 190 height 36
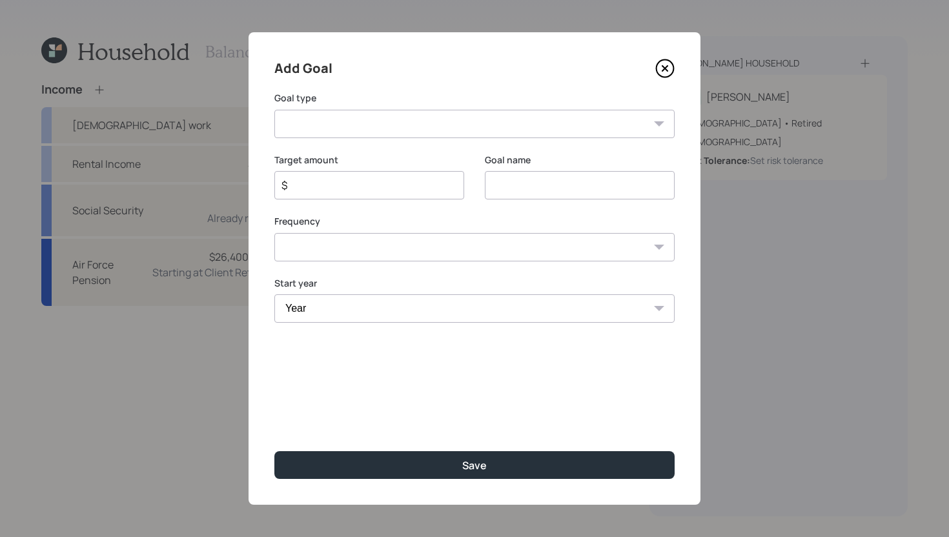
click at [414, 126] on select "Create an emergency fund Donate to charity Purchase a home Make a purchase Supp…" at bounding box center [474, 124] width 400 height 28
select select "other"
click at [274, 110] on select "Create an emergency fund Donate to charity Purchase a home Make a purchase Supp…" at bounding box center [474, 124] width 400 height 28
type input "Other"
click at [447, 193] on div "$" at bounding box center [369, 185] width 190 height 28
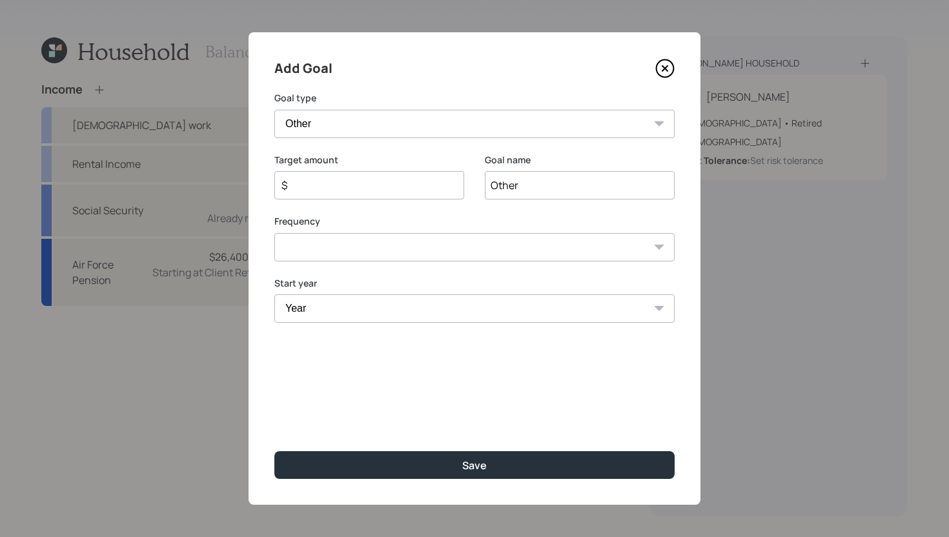
click at [434, 185] on input "$" at bounding box center [364, 185] width 168 height 15
click at [673, 74] on icon at bounding box center [664, 68] width 19 height 19
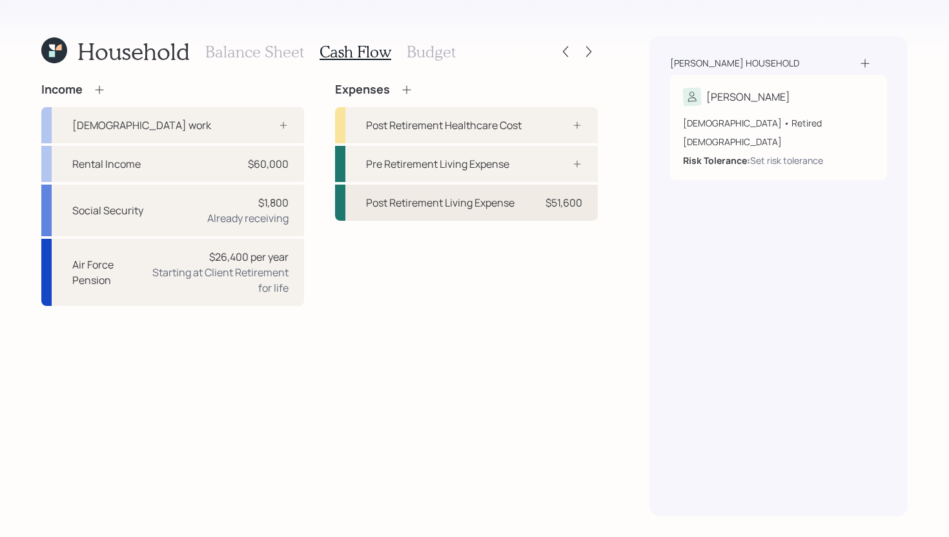
click at [515, 203] on div "Post Retirement Living Expense" at bounding box center [440, 202] width 149 height 15
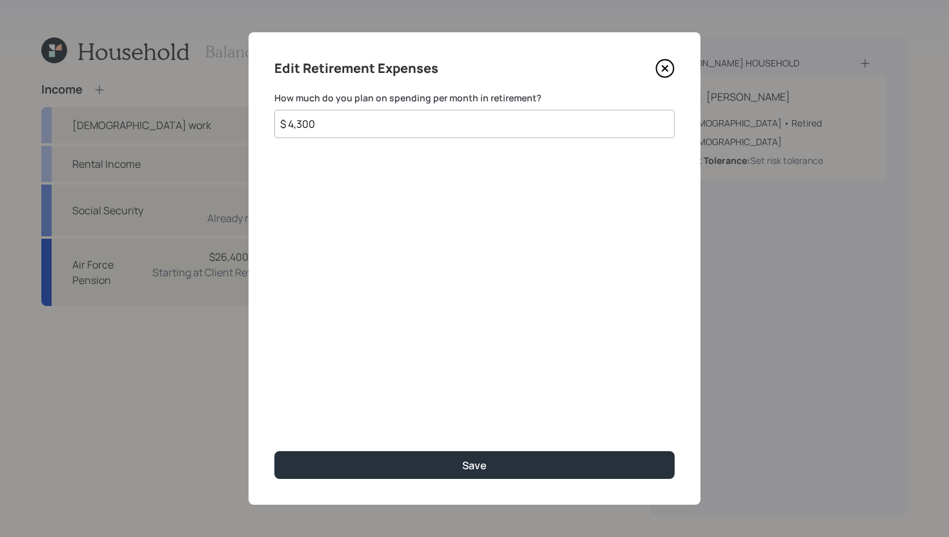
click at [430, 128] on input "$ 4,300" at bounding box center [474, 124] width 400 height 28
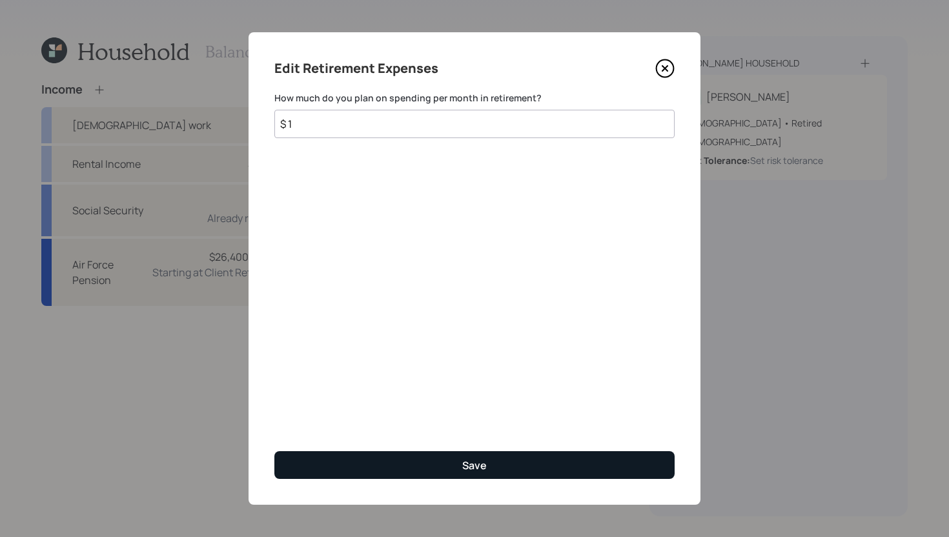
type input "$ 1"
click at [440, 463] on button "Save" at bounding box center [474, 465] width 400 height 28
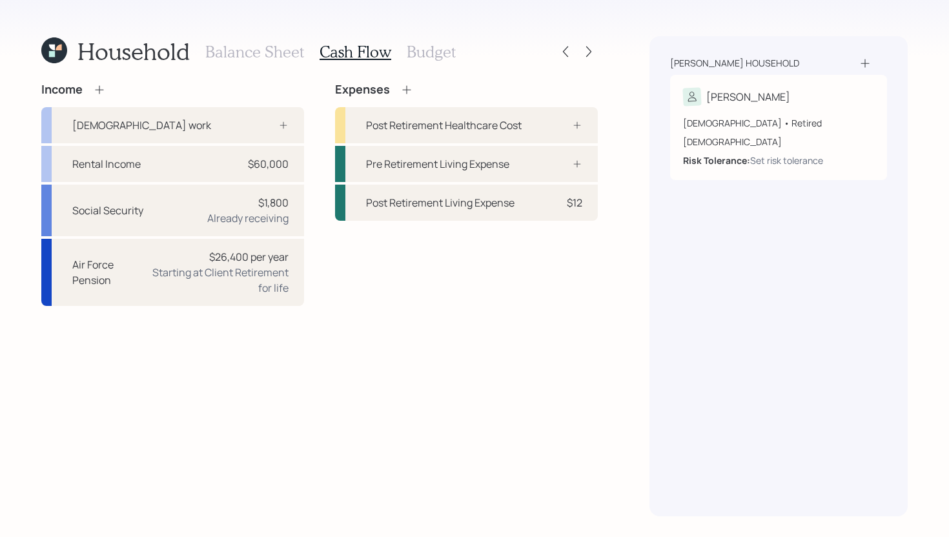
click at [408, 91] on icon at bounding box center [406, 89] width 13 height 13
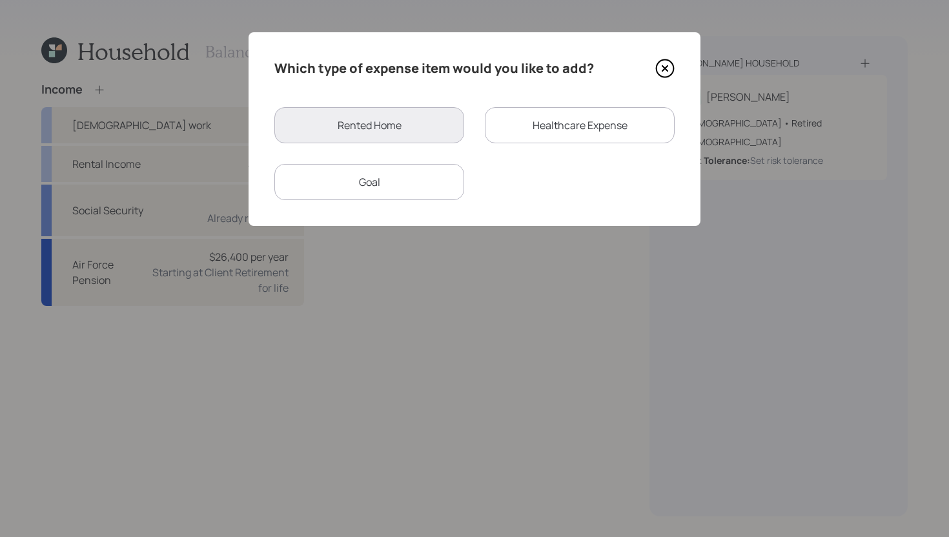
click at [375, 195] on div "Goal" at bounding box center [369, 182] width 190 height 36
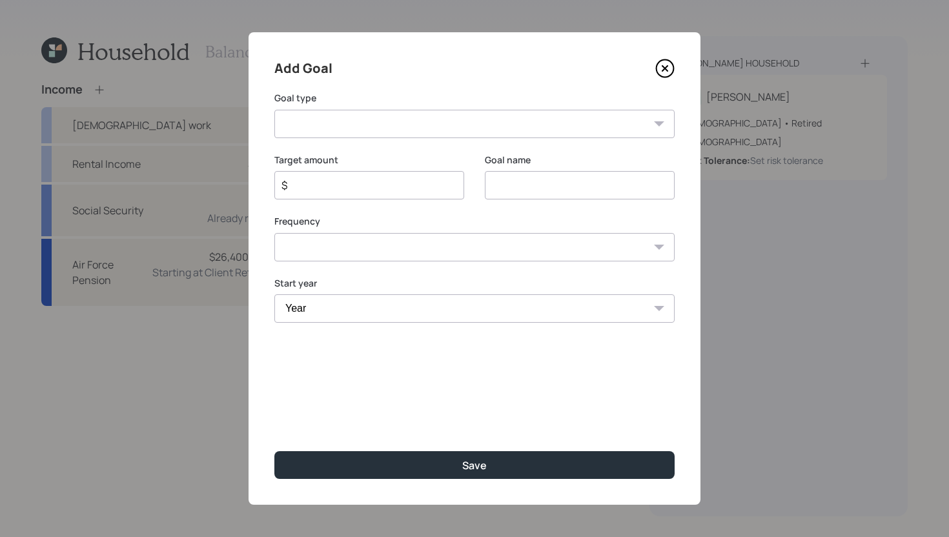
click at [433, 123] on select "Create an emergency fund Donate to charity Purchase a home Make a purchase Supp…" at bounding box center [474, 124] width 400 height 28
select select "other"
click at [274, 110] on select "Create an emergency fund Donate to charity Purchase a home Make a purchase Supp…" at bounding box center [474, 124] width 400 height 28
click at [577, 189] on input "Other" at bounding box center [580, 185] width 190 height 28
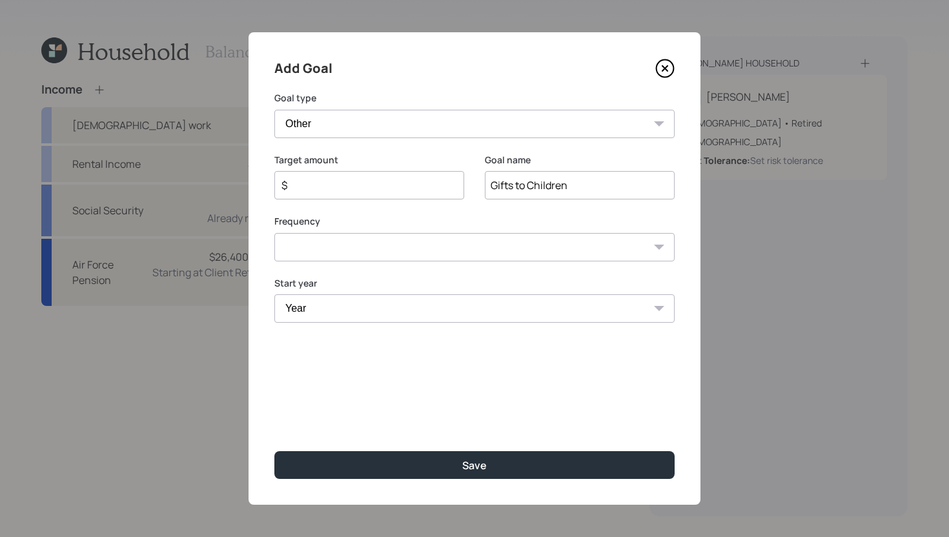
type input "Gifts to Children"
click at [430, 186] on input "$" at bounding box center [364, 185] width 168 height 15
type input "$ 16,800"
click at [424, 247] on select "One time Every 1 year Every 2 years Every 3 years Every 4 years Every 5 years E…" at bounding box center [474, 247] width 400 height 28
select select "1"
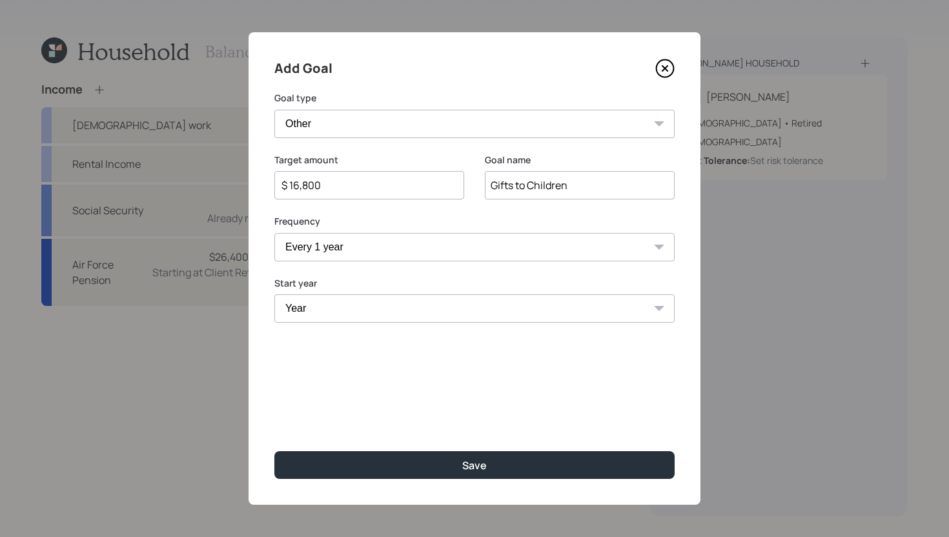
click at [274, 233] on select "One time Every 1 year Every 2 years Every 3 years Every 4 years Every 5 years E…" at bounding box center [474, 247] width 400 height 28
click at [370, 316] on select "Year [DATE] 2026 2027 2028 2029 2030 2031" at bounding box center [369, 308] width 190 height 28
select select "2025"
click at [274, 294] on select "Year [DATE] 2026 2027 2028 2029 2030 2031" at bounding box center [369, 308] width 190 height 28
click at [537, 316] on select "Year [DATE] 2026 2027 2028 2029 2030 2031" at bounding box center [580, 308] width 190 height 28
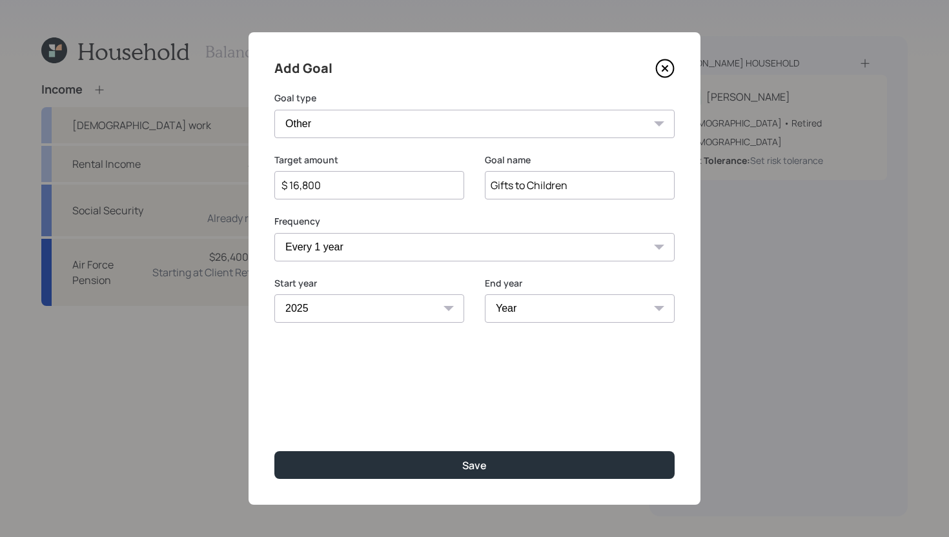
select select "2031"
click at [485, 294] on select "Year [DATE] 2026 2027 2028 2029 2030 2031" at bounding box center [580, 308] width 190 height 28
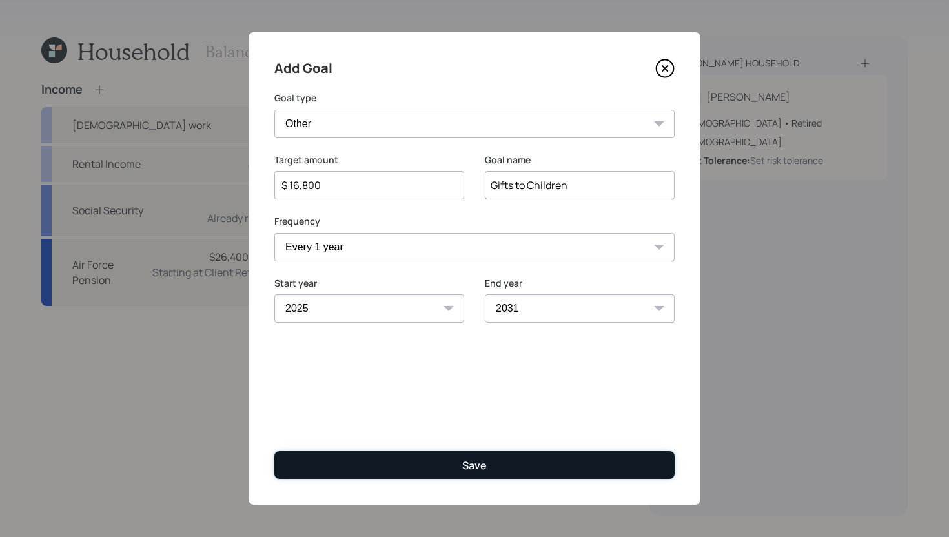
click at [528, 463] on button "Save" at bounding box center [474, 465] width 400 height 28
type input "$"
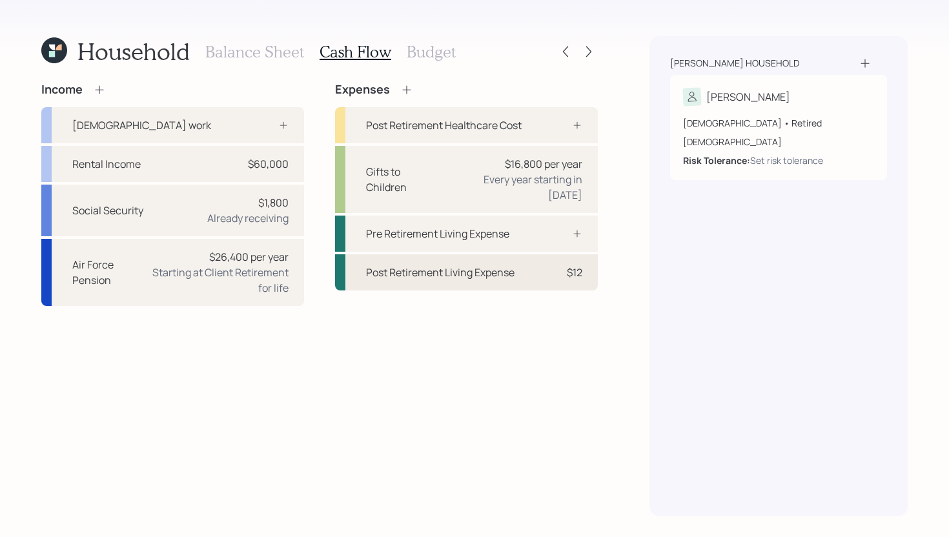
click at [510, 265] on div "Post Retirement Living Expense" at bounding box center [440, 272] width 149 height 15
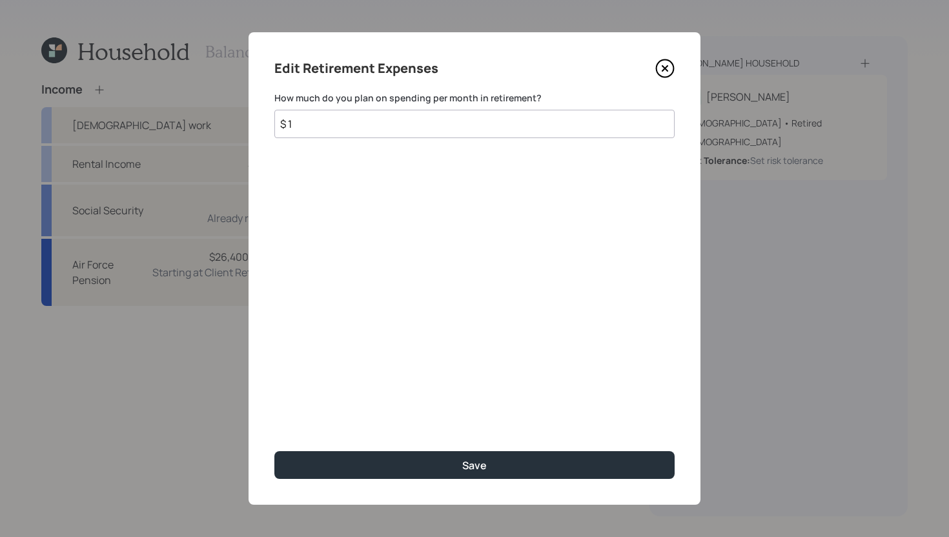
click at [668, 70] on icon at bounding box center [664, 68] width 19 height 19
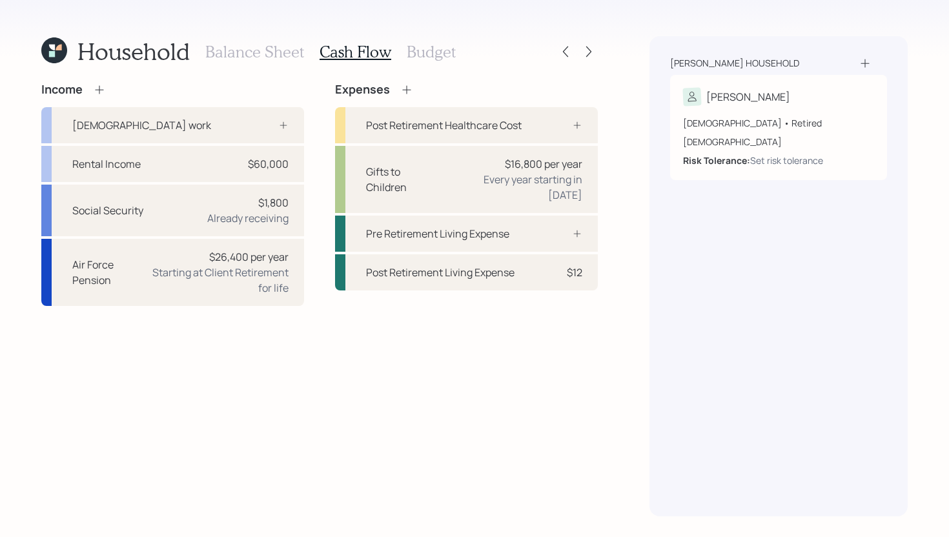
click at [422, 55] on h3 "Budget" at bounding box center [431, 52] width 49 height 19
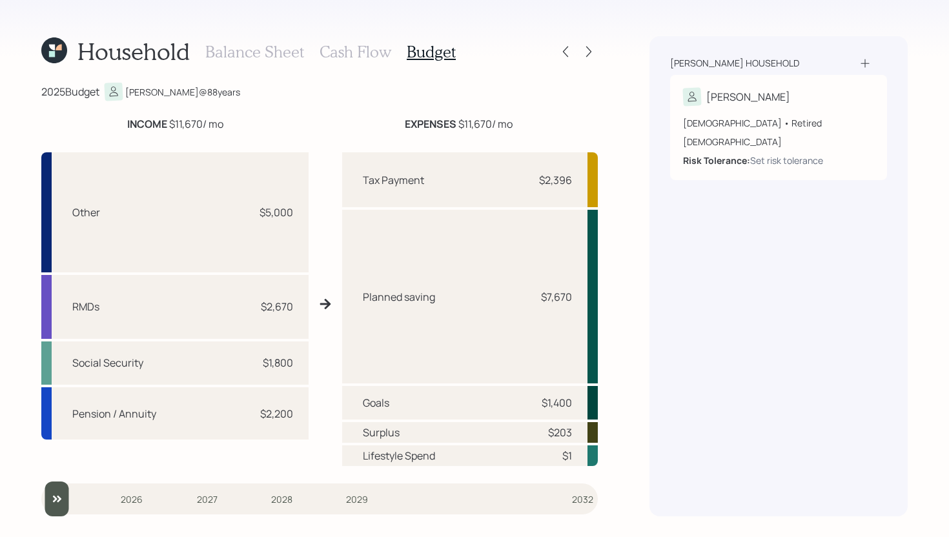
click at [356, 49] on h3 "Cash Flow" at bounding box center [356, 52] width 72 height 19
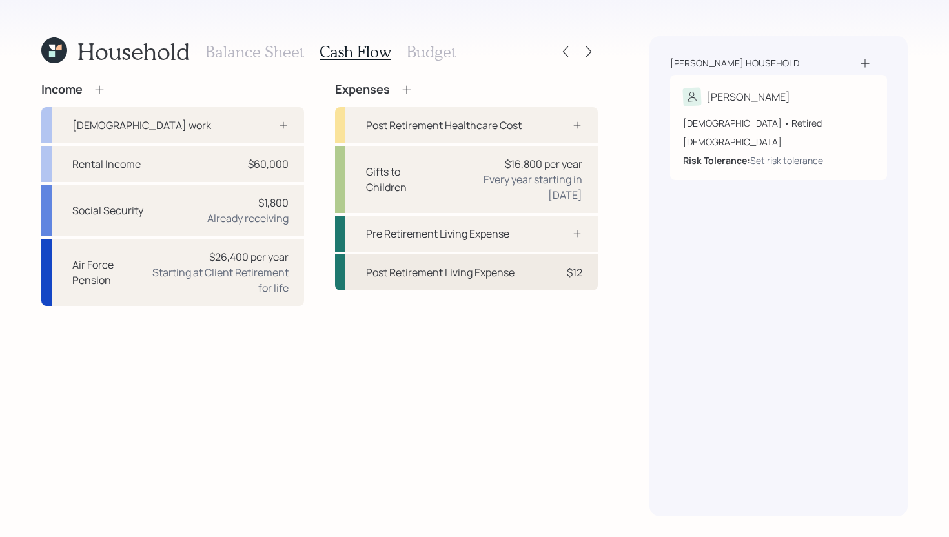
click at [518, 263] on div "Post Retirement Living Expense $12" at bounding box center [466, 272] width 263 height 36
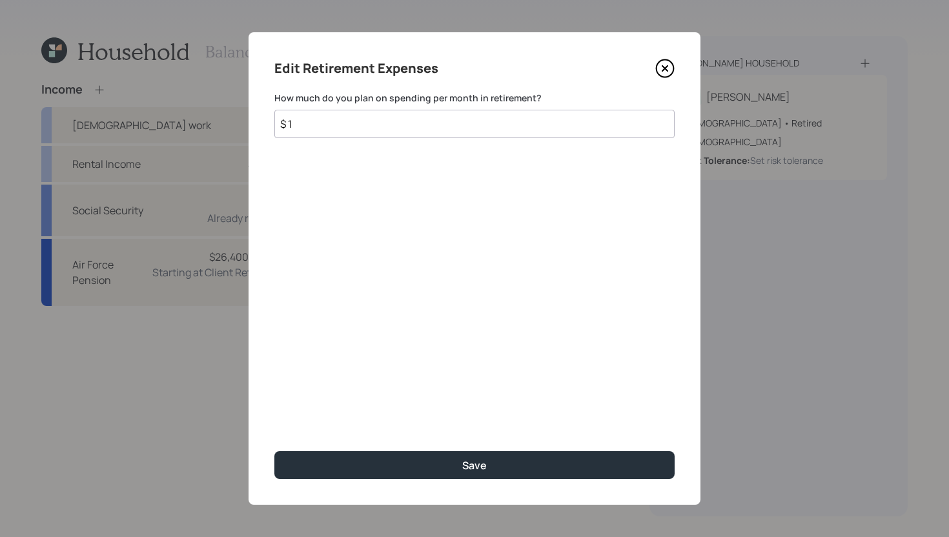
click at [369, 118] on input "$ 1" at bounding box center [474, 124] width 400 height 28
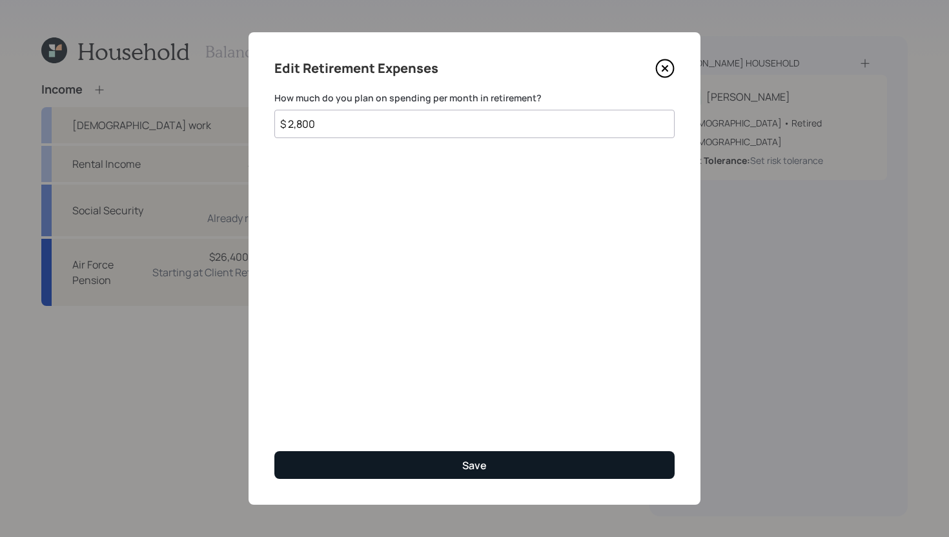
type input "$ 2,800"
click at [429, 468] on button "Save" at bounding box center [474, 465] width 400 height 28
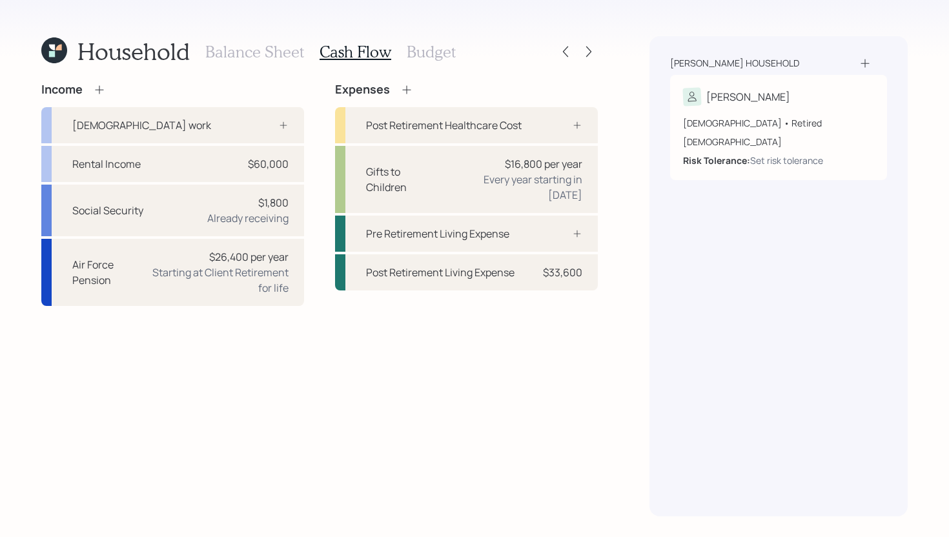
click at [440, 57] on h3 "Budget" at bounding box center [431, 52] width 49 height 19
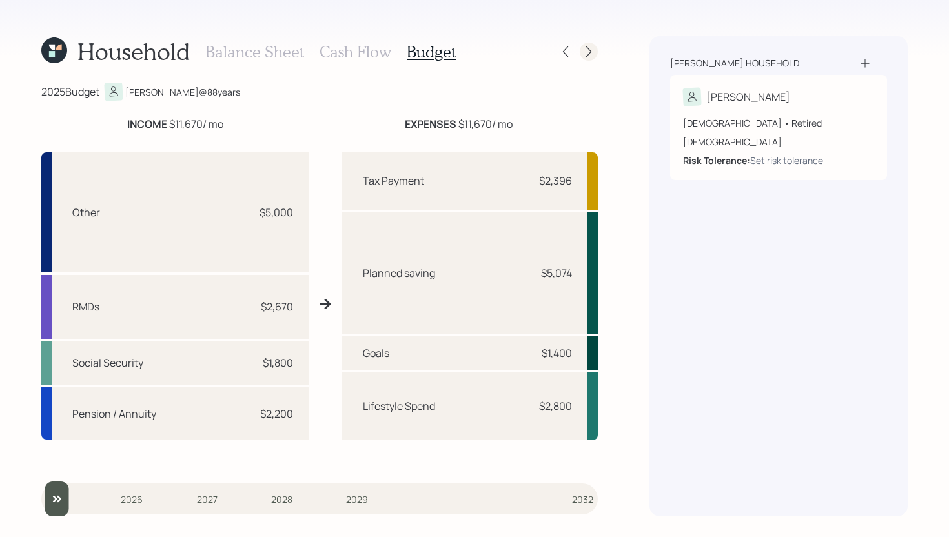
click at [590, 54] on icon at bounding box center [589, 51] width 13 height 13
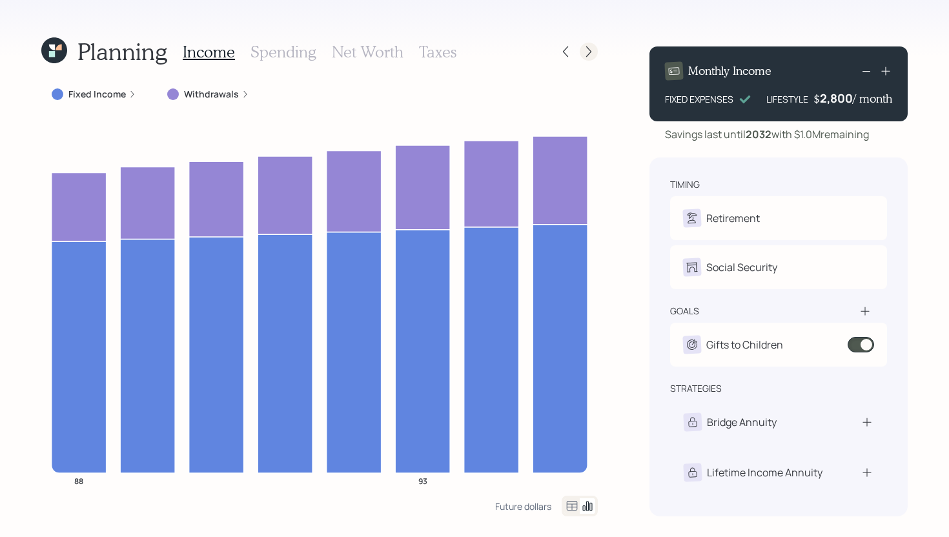
click at [594, 57] on icon at bounding box center [589, 51] width 13 height 13
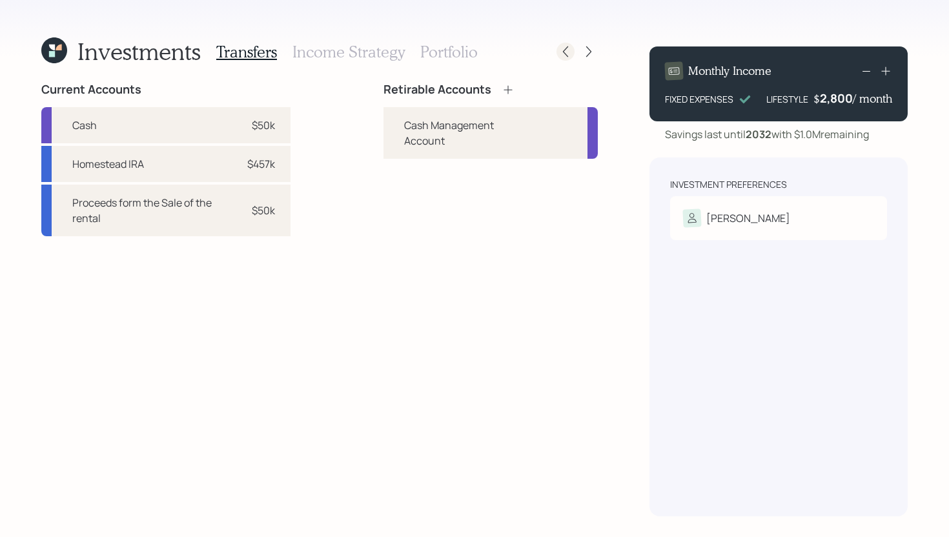
click at [567, 51] on icon at bounding box center [565, 51] width 13 height 13
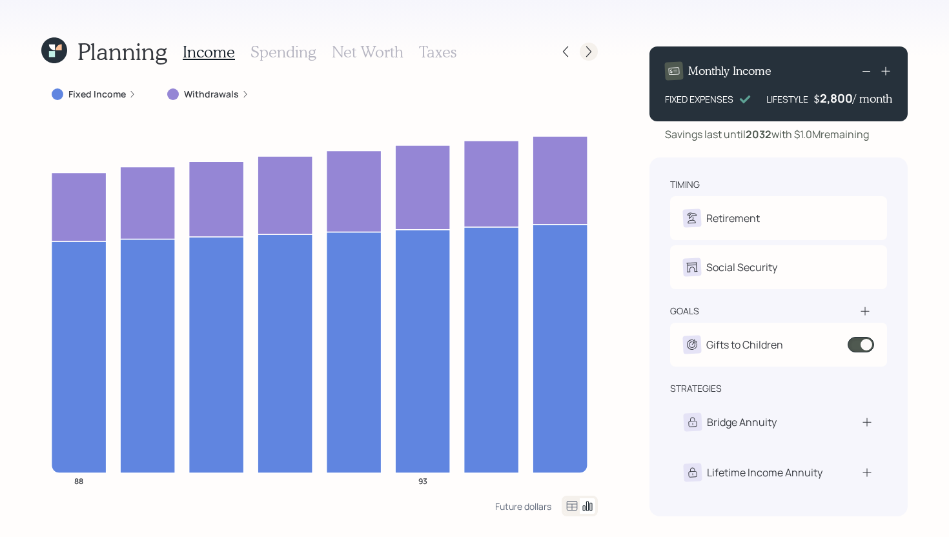
click at [593, 53] on icon at bounding box center [589, 51] width 13 height 13
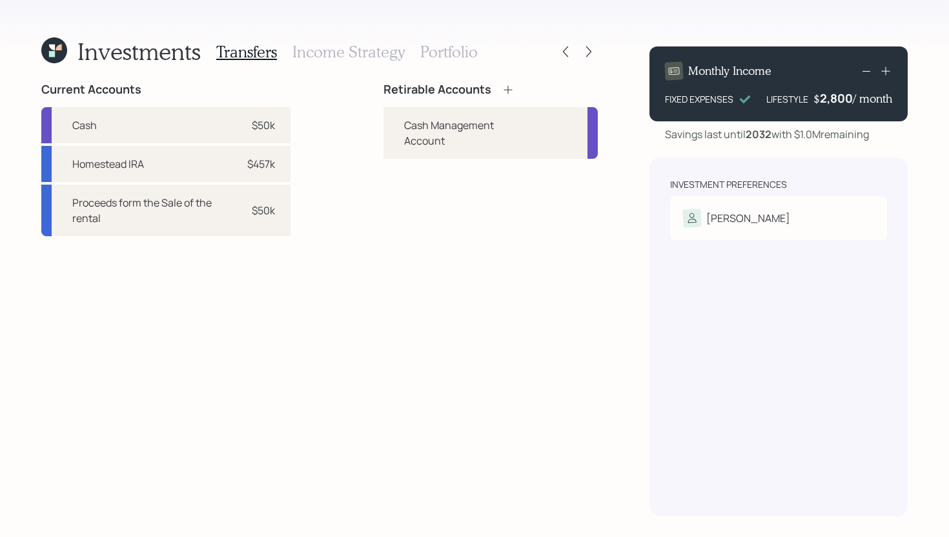
click at [507, 92] on icon at bounding box center [508, 89] width 13 height 13
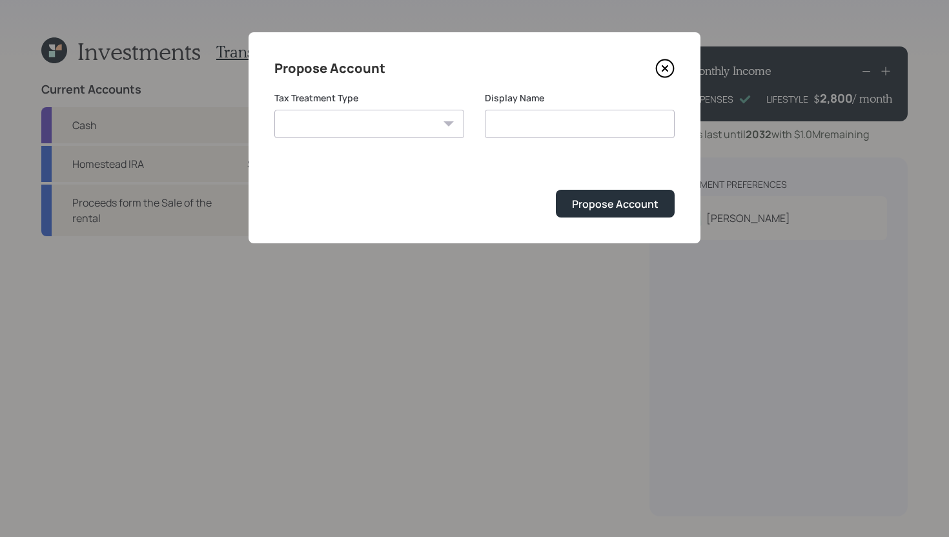
click at [384, 119] on select "Roth Taxable Traditional" at bounding box center [369, 124] width 190 height 28
select select "taxable"
click at [274, 110] on select "Roth Taxable Traditional" at bounding box center [369, 124] width 190 height 28
click at [564, 131] on input "Taxable" at bounding box center [580, 124] width 190 height 28
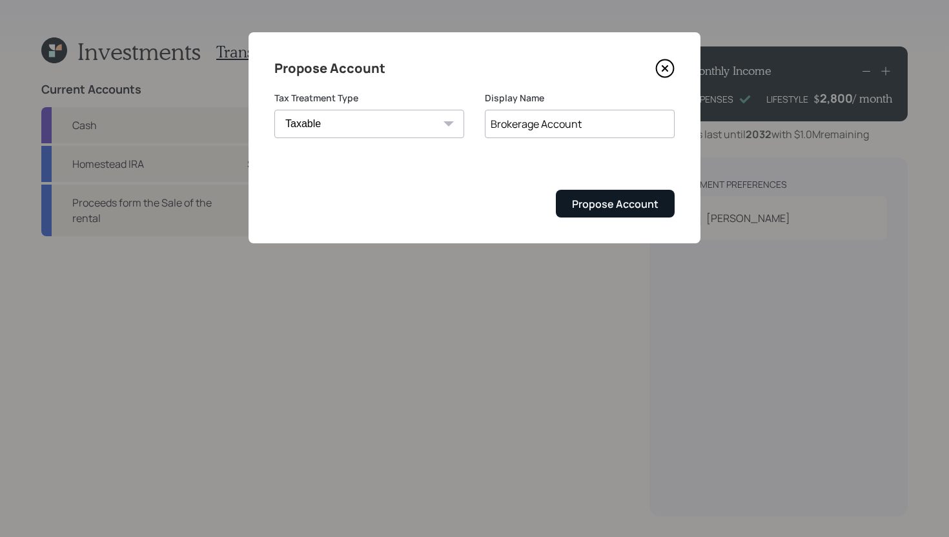
type input "Brokerage Account"
click at [585, 199] on div "Propose Account" at bounding box center [615, 204] width 87 height 14
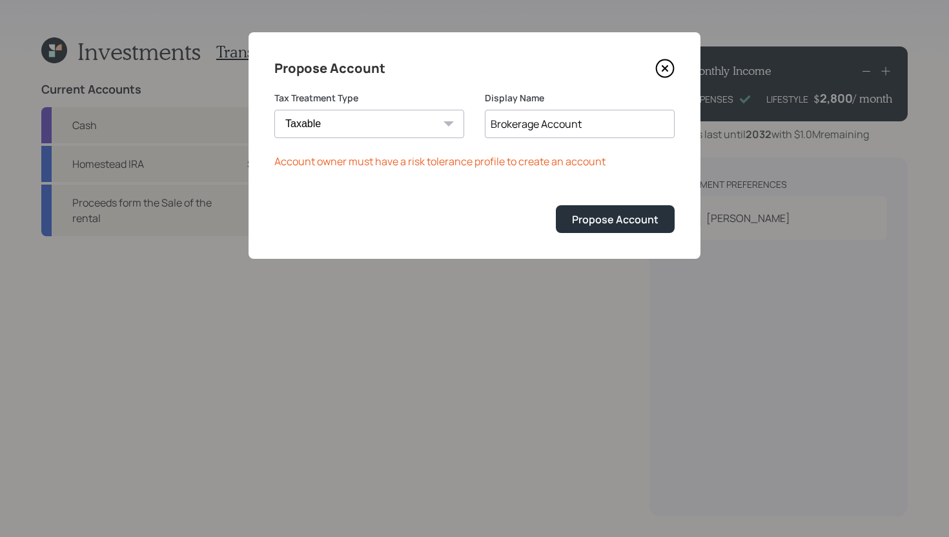
click at [668, 64] on icon at bounding box center [664, 68] width 19 height 19
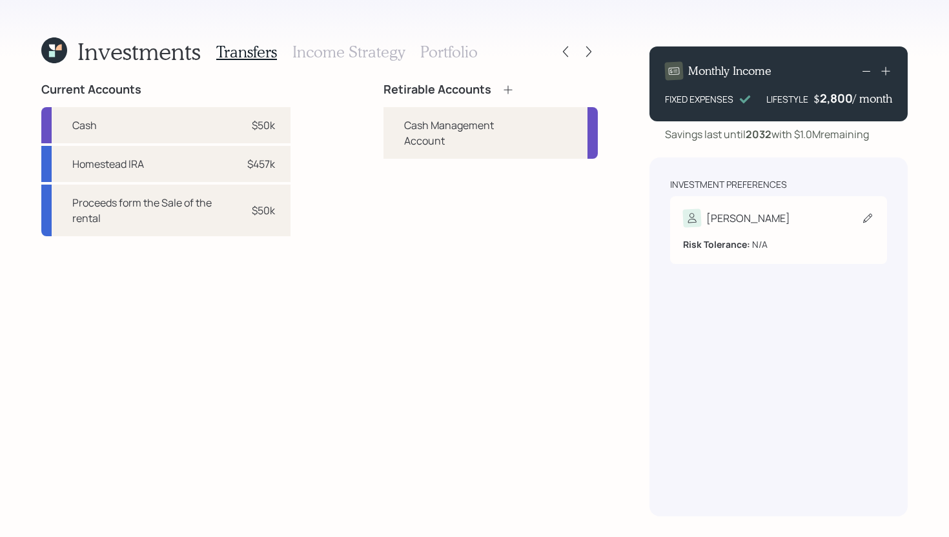
click at [729, 227] on div "[PERSON_NAME]" at bounding box center [736, 218] width 107 height 18
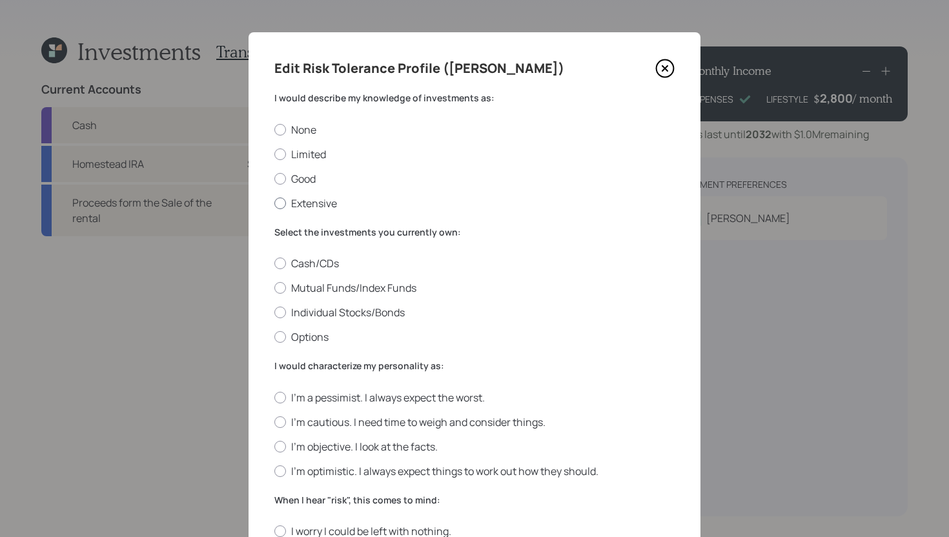
click at [319, 200] on label "Extensive" at bounding box center [474, 203] width 400 height 14
click at [274, 203] on input "Extensive" at bounding box center [274, 203] width 1 height 1
radio input "true"
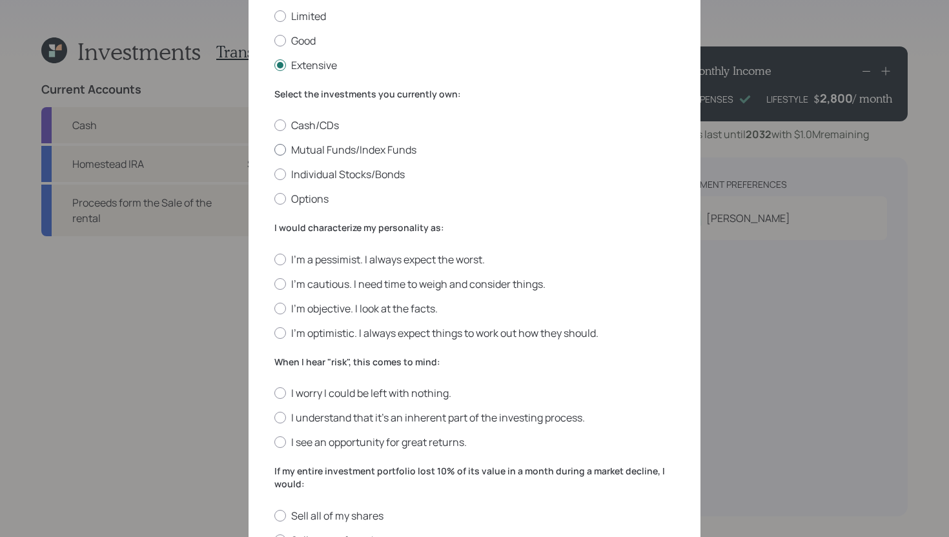
scroll to position [142, 0]
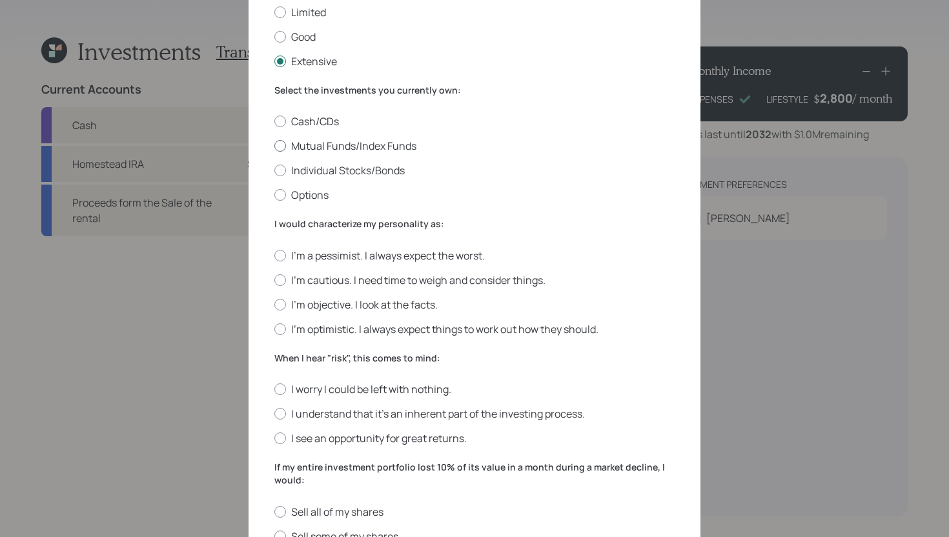
click at [331, 143] on label "Mutual Funds/Index Funds" at bounding box center [474, 146] width 400 height 14
click at [274, 146] on input "Mutual Funds/Index Funds" at bounding box center [274, 146] width 1 height 1
radio input "true"
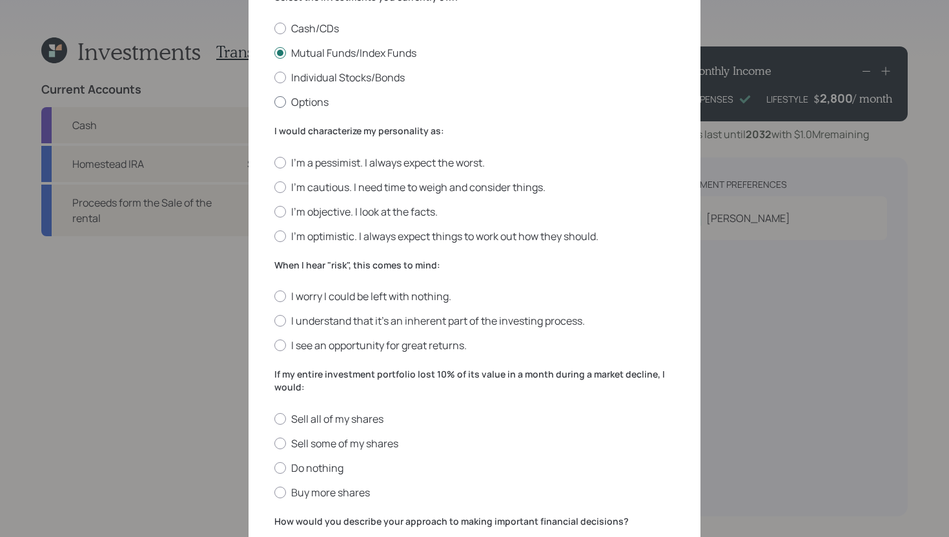
scroll to position [260, 0]
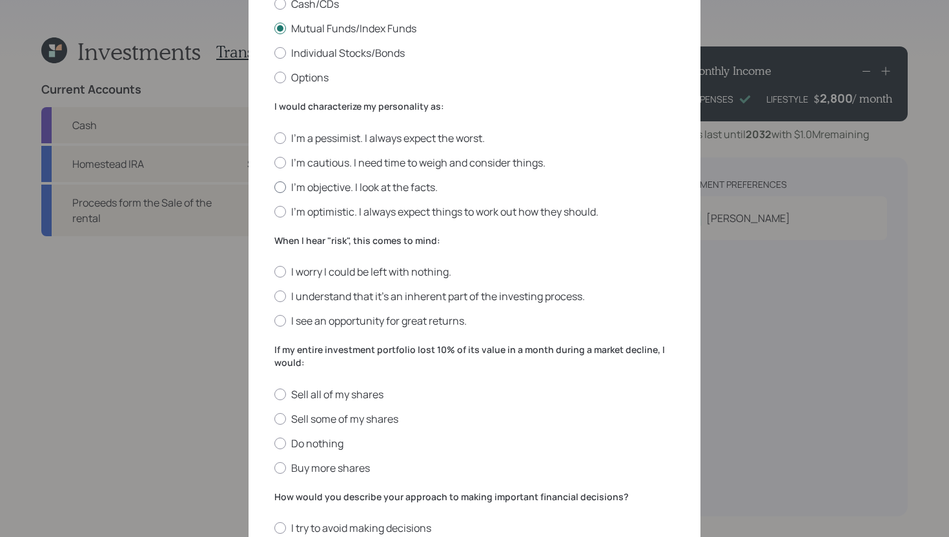
click at [339, 185] on label "I'm objective. I look at the facts." at bounding box center [474, 187] width 400 height 14
click at [274, 187] on input "I'm objective. I look at the facts." at bounding box center [274, 187] width 1 height 1
radio input "true"
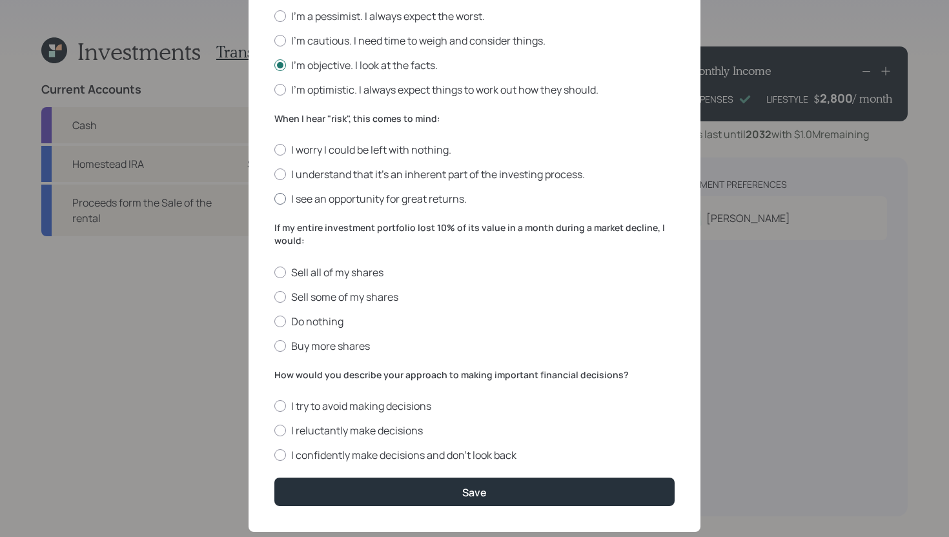
scroll to position [384, 0]
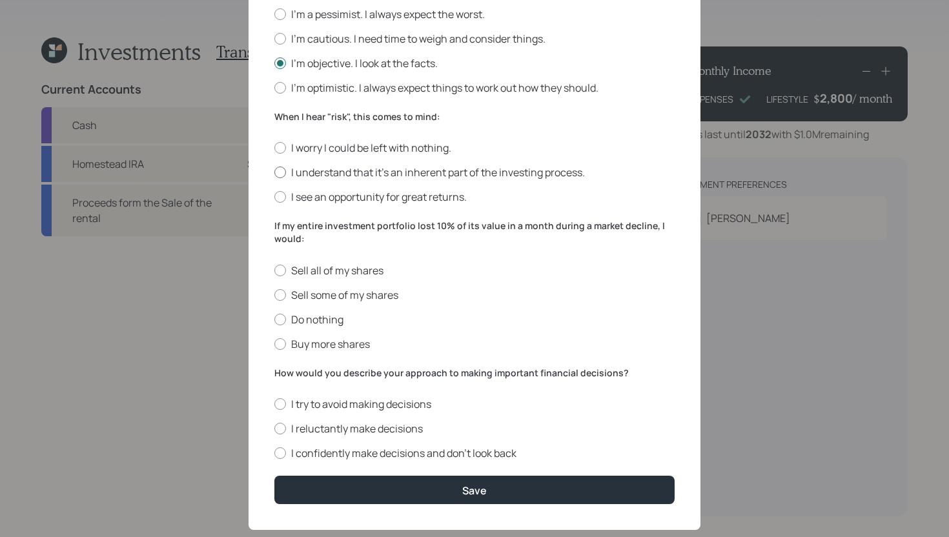
click at [464, 168] on label "I understand that it’s an inherent part of the investing process." at bounding box center [474, 172] width 400 height 14
click at [274, 172] on input "I understand that it’s an inherent part of the investing process." at bounding box center [274, 172] width 1 height 1
radio input "true"
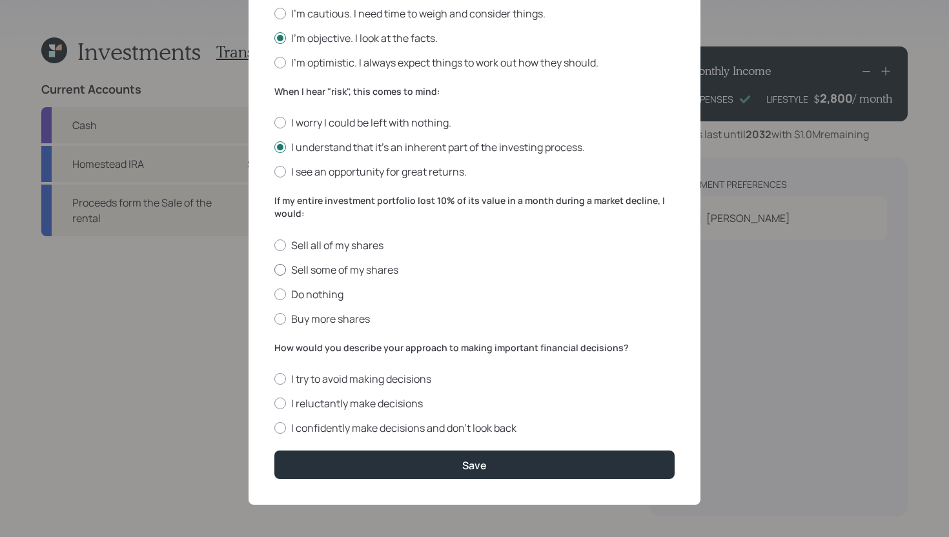
scroll to position [409, 0]
click at [328, 290] on label "Do nothing" at bounding box center [474, 294] width 400 height 14
click at [274, 294] on input "Do nothing" at bounding box center [274, 294] width 1 height 1
radio input "true"
click at [389, 432] on label "I confidently make decisions and don’t look back" at bounding box center [474, 428] width 400 height 14
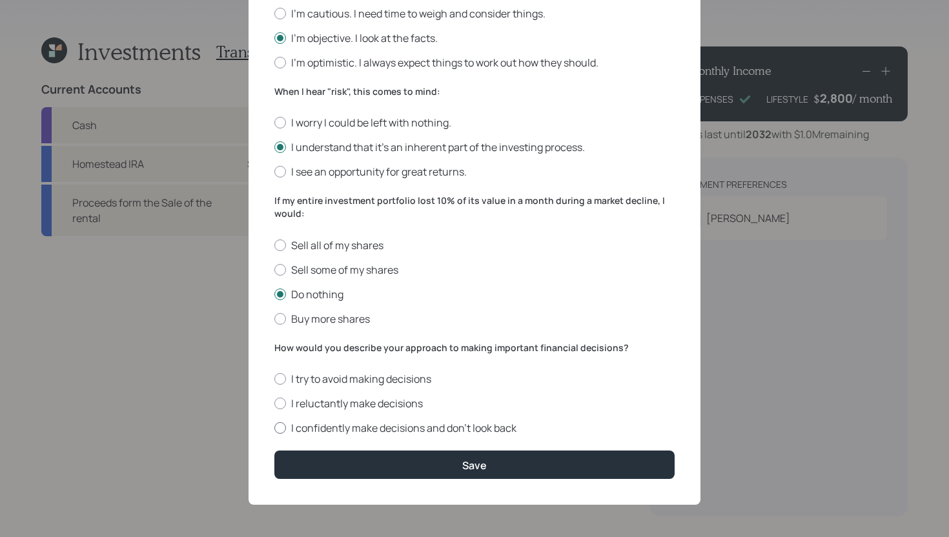
click at [274, 429] on input "I confidently make decisions and don’t look back" at bounding box center [274, 428] width 1 height 1
radio input "true"
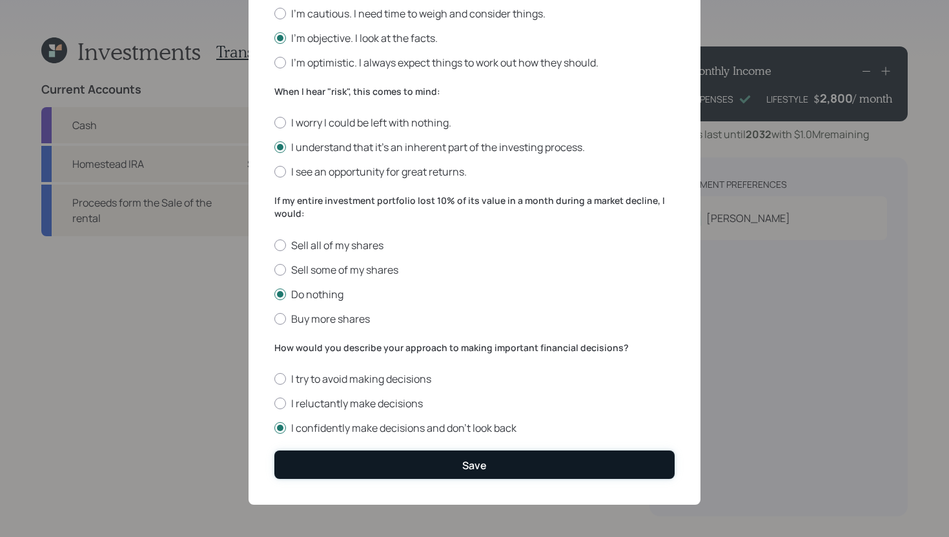
click at [387, 465] on button "Save" at bounding box center [474, 465] width 400 height 28
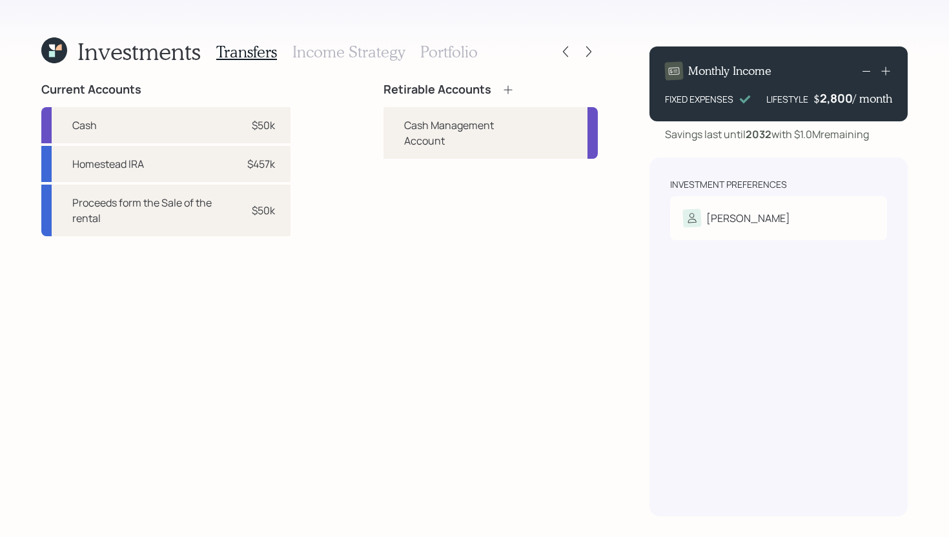
click at [510, 91] on icon at bounding box center [508, 89] width 13 height 13
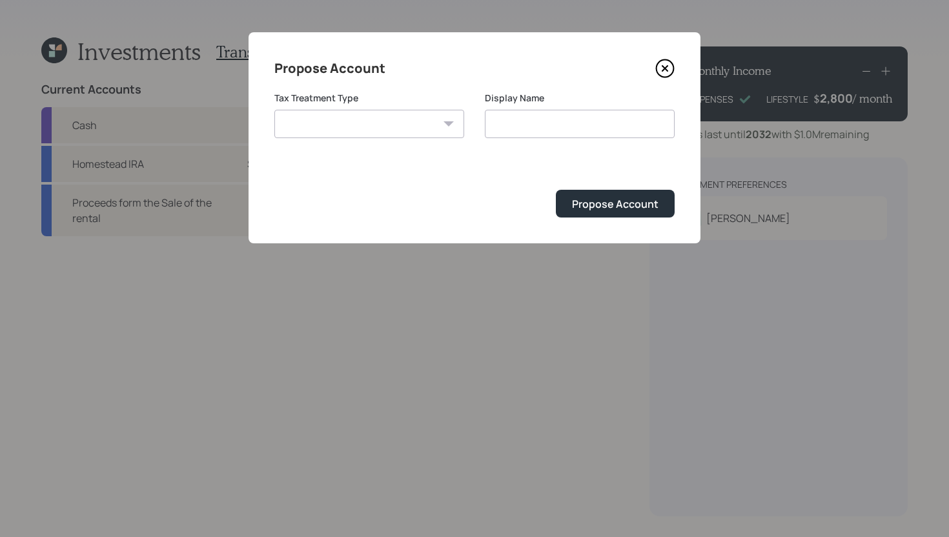
click at [431, 132] on select "Roth Taxable Traditional" at bounding box center [369, 124] width 190 height 28
select select "taxable"
click at [274, 110] on select "Roth Taxable Traditional" at bounding box center [369, 124] width 190 height 28
click at [572, 128] on input "Taxable" at bounding box center [580, 124] width 190 height 28
type input "Brokerage"
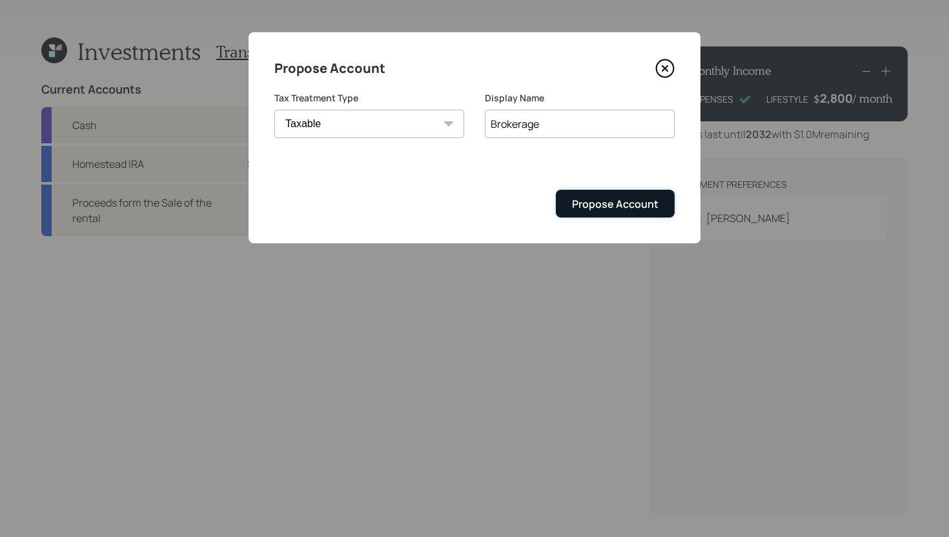
click at [617, 207] on div "Propose Account" at bounding box center [615, 204] width 87 height 14
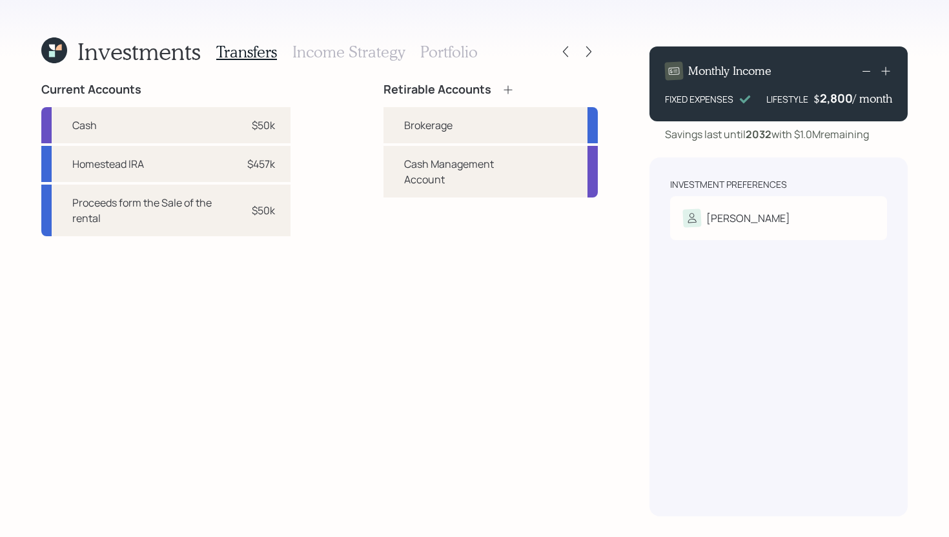
click at [507, 91] on icon at bounding box center [508, 89] width 13 height 13
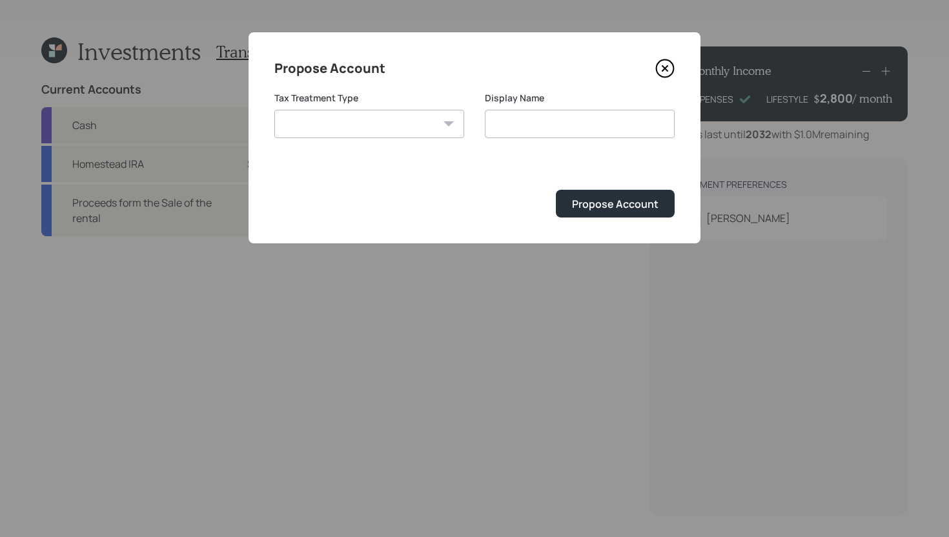
click at [381, 130] on select "Roth Taxable Traditional" at bounding box center [369, 124] width 190 height 28
click at [663, 68] on icon at bounding box center [664, 68] width 19 height 19
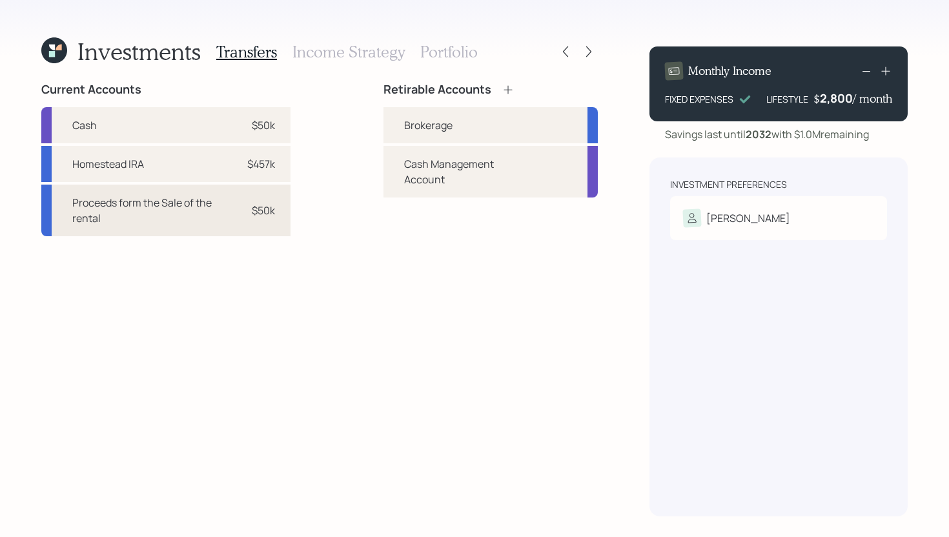
click at [248, 210] on div "$50k" at bounding box center [255, 210] width 39 height 15
click at [418, 128] on div "Brokerage" at bounding box center [428, 125] width 48 height 15
select select "b74f0f72-3470-4421-986a-ad557bececdb"
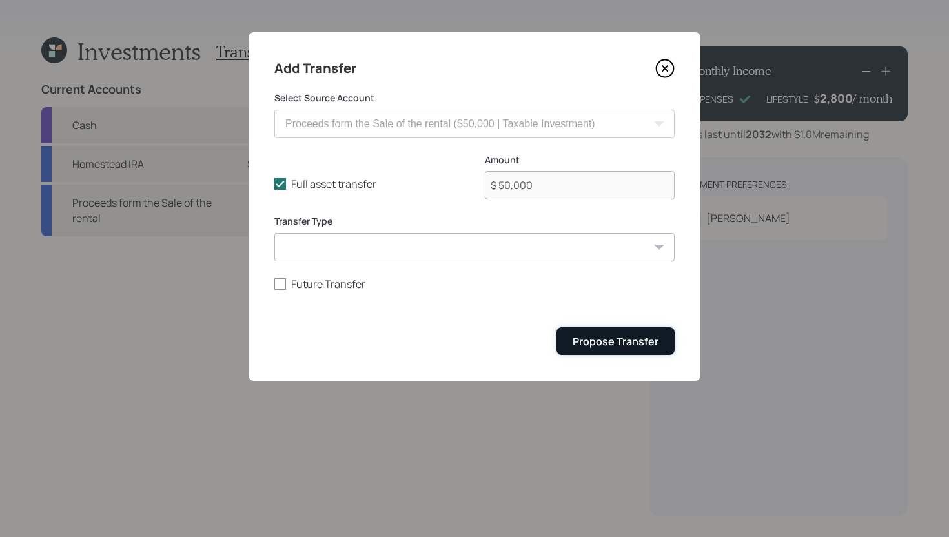
click at [603, 337] on div "Propose Transfer" at bounding box center [616, 342] width 86 height 14
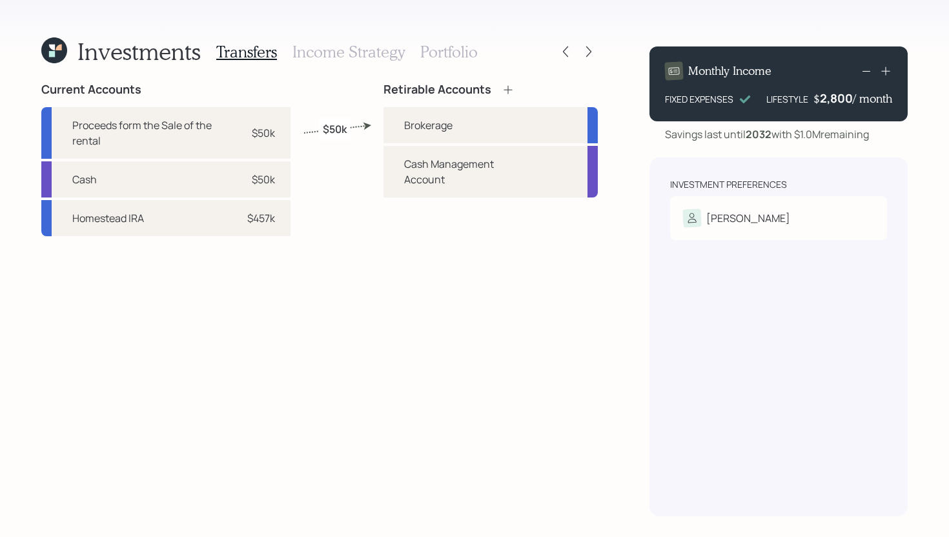
click at [334, 55] on h3 "Income Strategy" at bounding box center [349, 52] width 112 height 19
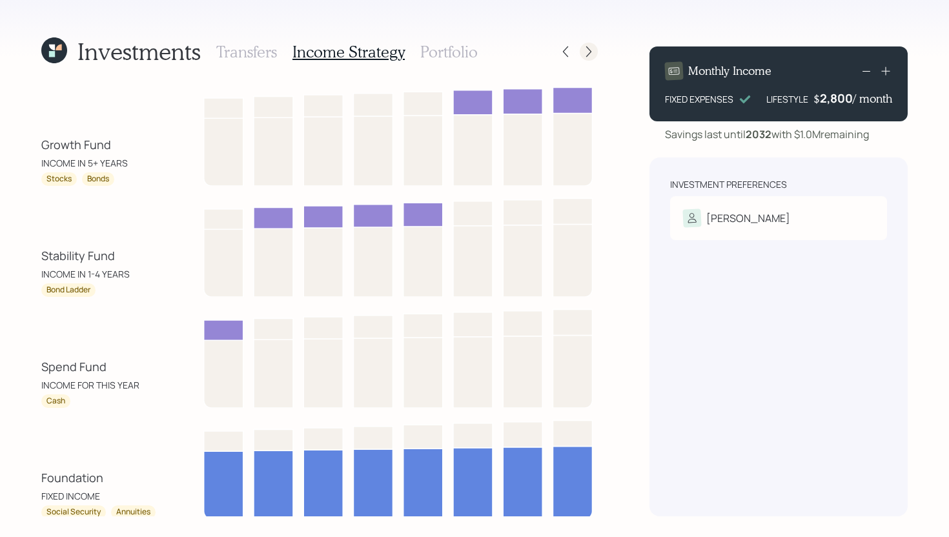
click at [595, 52] on div at bounding box center [589, 52] width 18 height 18
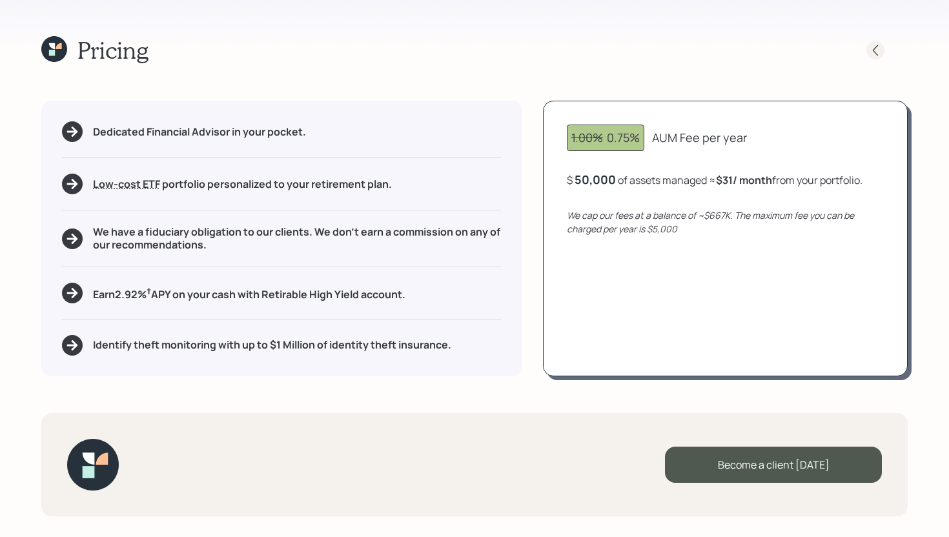
click at [869, 45] on div at bounding box center [876, 50] width 18 height 18
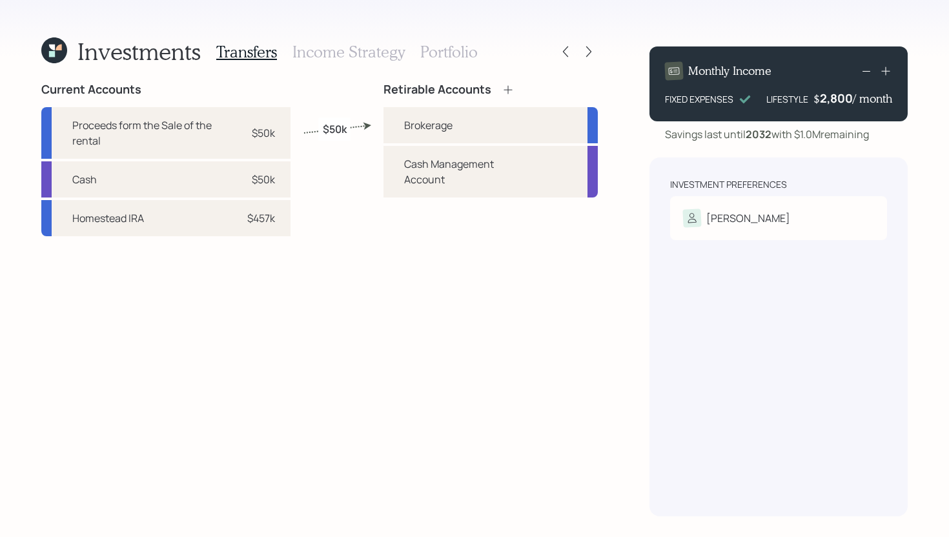
click at [359, 43] on h3 "Income Strategy" at bounding box center [349, 52] width 112 height 19
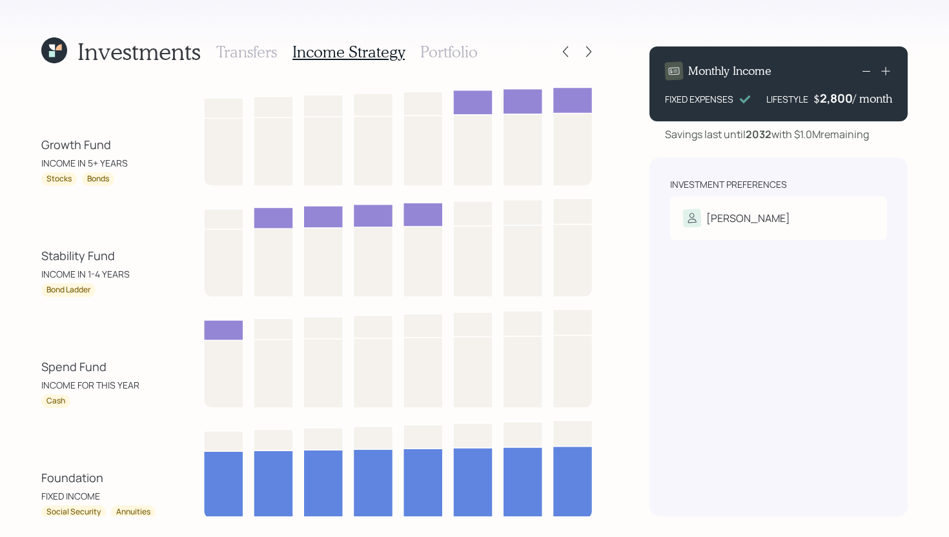
click at [429, 55] on h3 "Portfolio" at bounding box center [448, 52] width 57 height 19
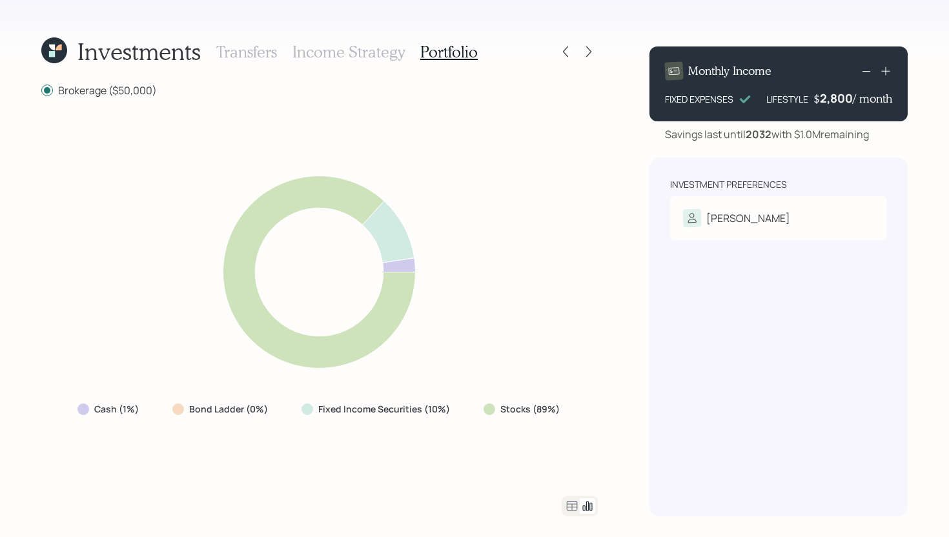
click at [575, 505] on icon at bounding box center [571, 506] width 15 height 15
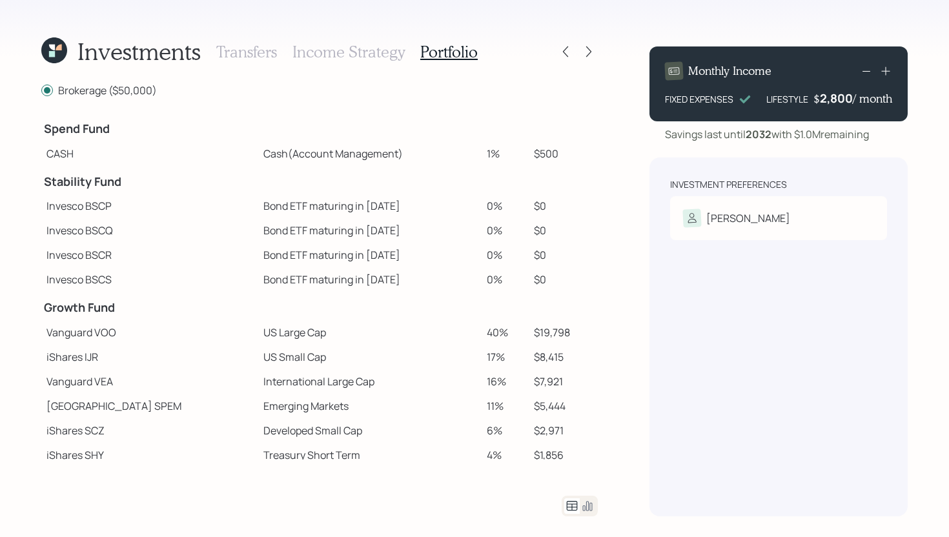
drag, startPoint x: 487, startPoint y: 157, endPoint x: 432, endPoint y: 157, distance: 54.9
click at [432, 157] on tr "CASH Cash (Account Management) 1% $500" at bounding box center [319, 153] width 557 height 25
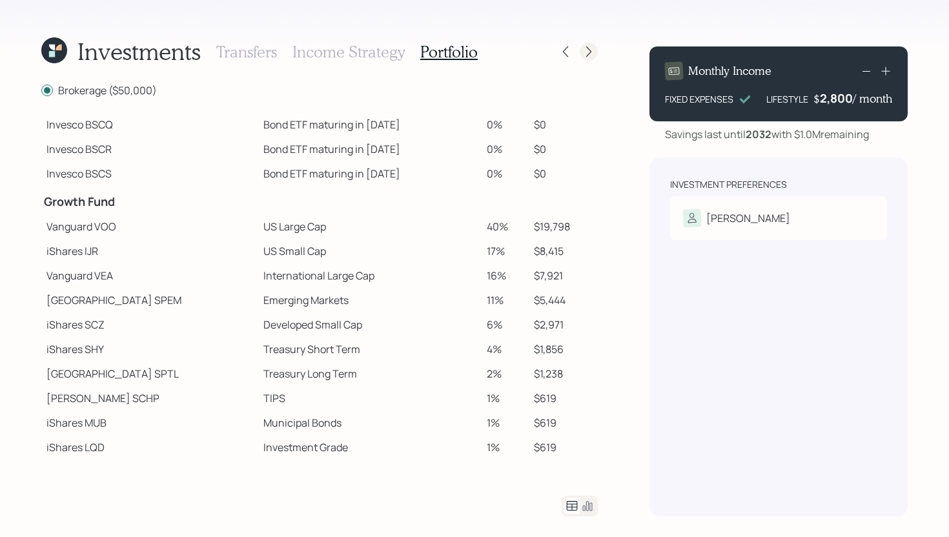
click at [590, 49] on icon at bounding box center [588, 51] width 5 height 11
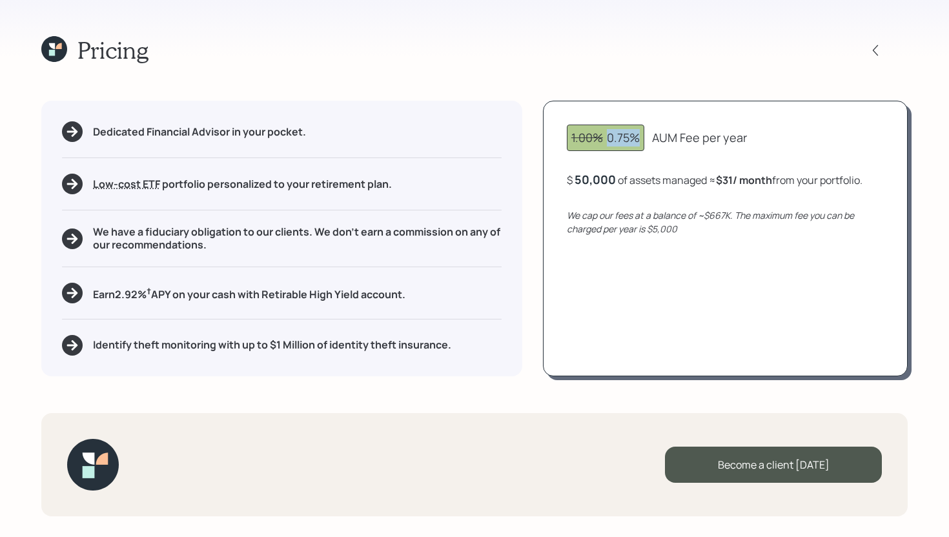
drag, startPoint x: 607, startPoint y: 138, endPoint x: 645, endPoint y: 138, distance: 37.5
click at [645, 138] on div "1.00% 0.75%" at bounding box center [605, 138] width 77 height 26
click at [655, 158] on div "1.00% 0.75% AUM Fee per year $ 50,000 of assets managed ≈ $31 / month from your…" at bounding box center [725, 238] width 365 height 275
click at [55, 54] on icon at bounding box center [54, 49] width 26 height 26
